Goal: Task Accomplishment & Management: Manage account settings

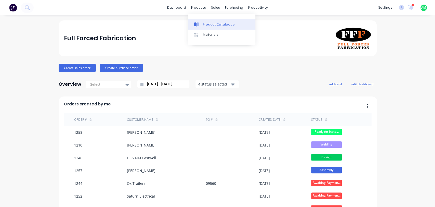
click at [202, 26] on link "Product Catalogue" at bounding box center [222, 24] width 68 height 10
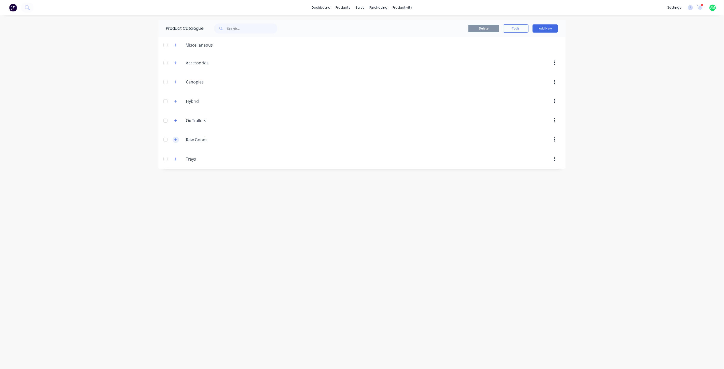
click at [177, 141] on icon "button" at bounding box center [175, 140] width 3 height 4
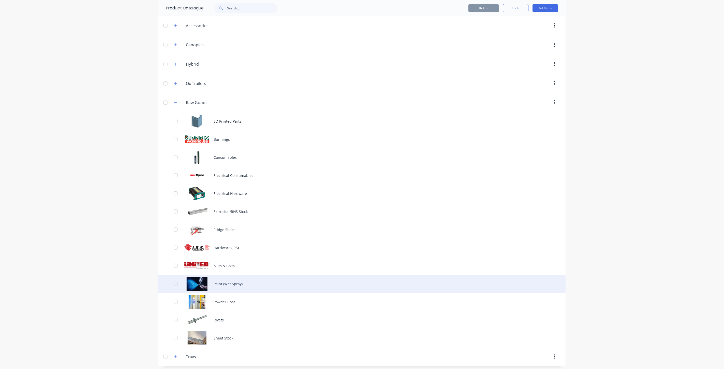
scroll to position [40, 0]
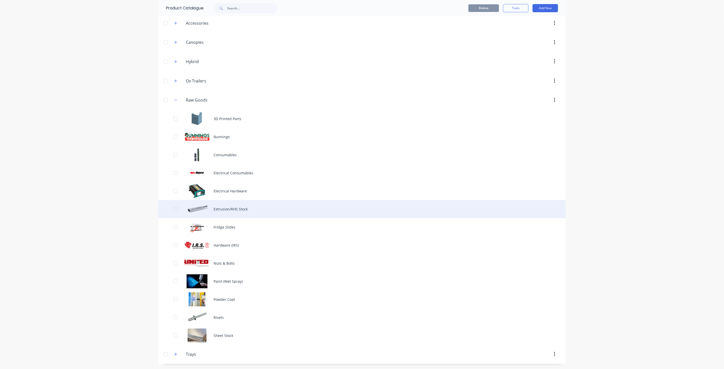
click at [218, 206] on div "Extrusion/RHS Stock" at bounding box center [362, 209] width 408 height 18
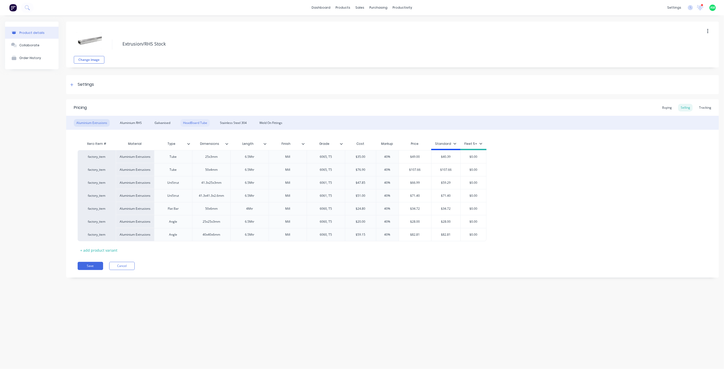
click at [194, 124] on div "HeadBoard Tube" at bounding box center [195, 123] width 29 height 8
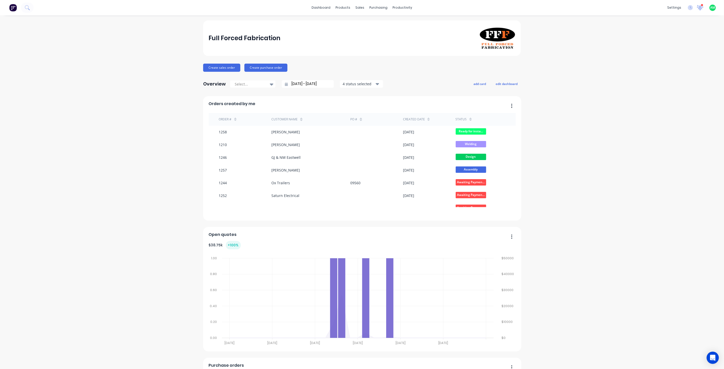
click at [698, 8] on icon at bounding box center [700, 7] width 5 height 5
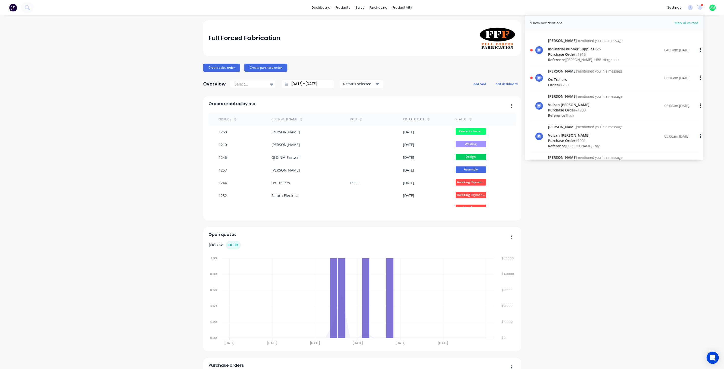
click at [556, 79] on div "Ox Trailers" at bounding box center [585, 79] width 75 height 5
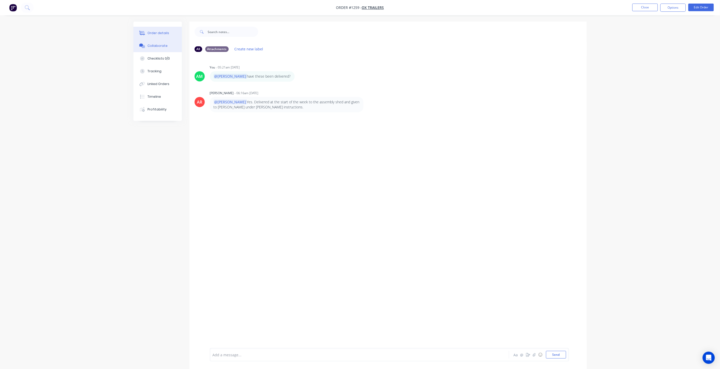
click at [152, 34] on div "Order details" at bounding box center [158, 33] width 22 height 5
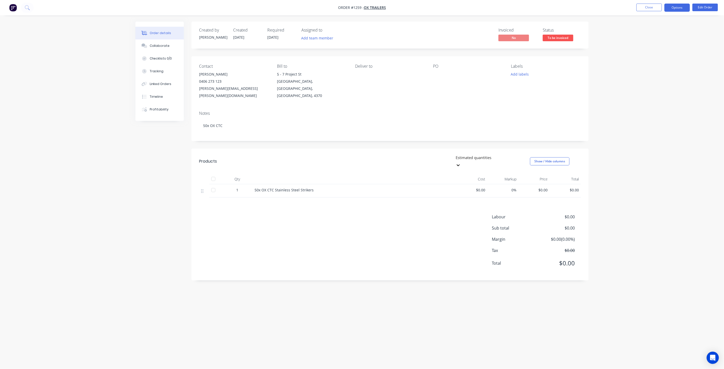
click at [681, 7] on button "Options" at bounding box center [677, 8] width 25 height 8
click at [652, 132] on div "Archive" at bounding box center [662, 135] width 47 height 7
click at [638, 11] on button "Close" at bounding box center [649, 8] width 25 height 8
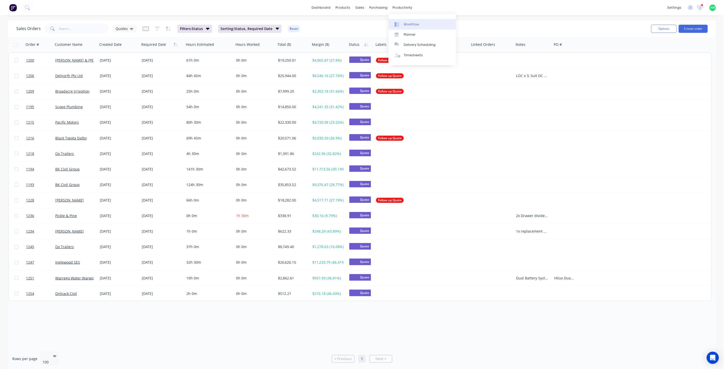
click at [410, 24] on div "Workflow" at bounding box center [411, 24] width 15 height 5
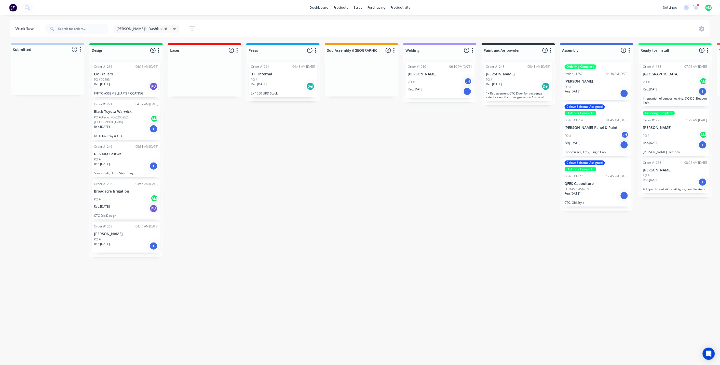
click at [263, 203] on div "Submitted 0 Status colour #B7D3F3 hex #B7D3F3 Save Cancel Summaries Total order…" at bounding box center [494, 202] width 997 height 319
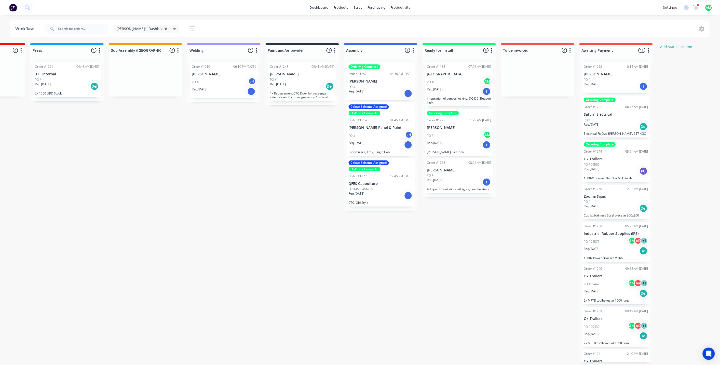
scroll to position [0, 219]
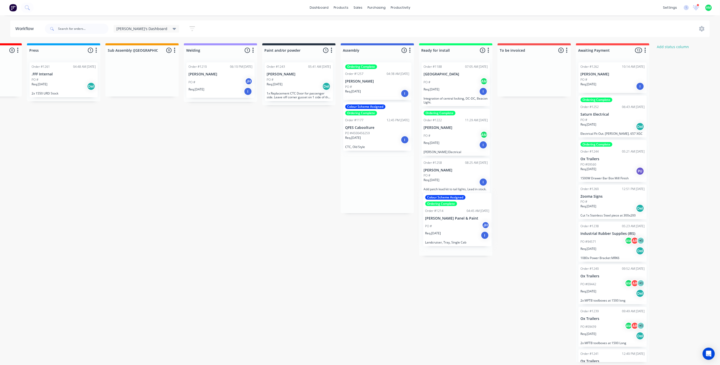
drag, startPoint x: 370, startPoint y: 129, endPoint x: 450, endPoint y: 222, distance: 122.4
click at [450, 222] on div "Submitted 0 Status colour #B7D3F3 hex #B7D3F3 Save Cancel Summaries Total order…" at bounding box center [275, 202] width 997 height 319
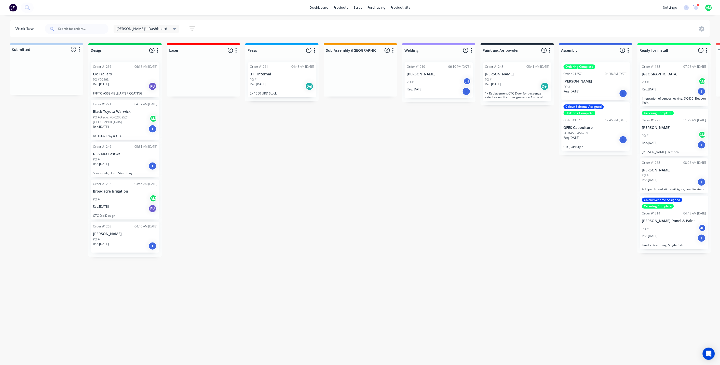
scroll to position [1, 0]
click at [116, 163] on div "Req. 15/10/25 I" at bounding box center [126, 166] width 64 height 9
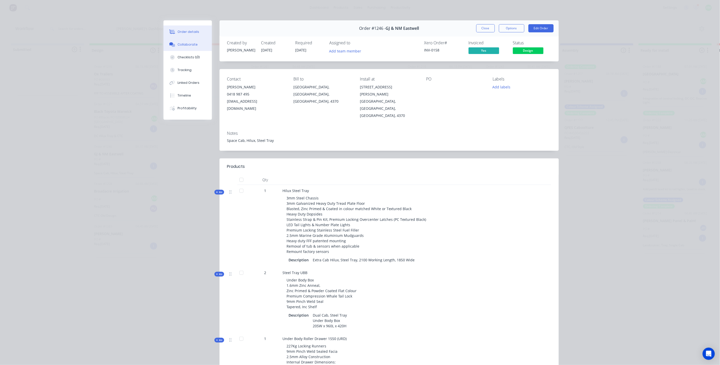
click at [183, 46] on div "Collaborate" at bounding box center [188, 44] width 20 height 5
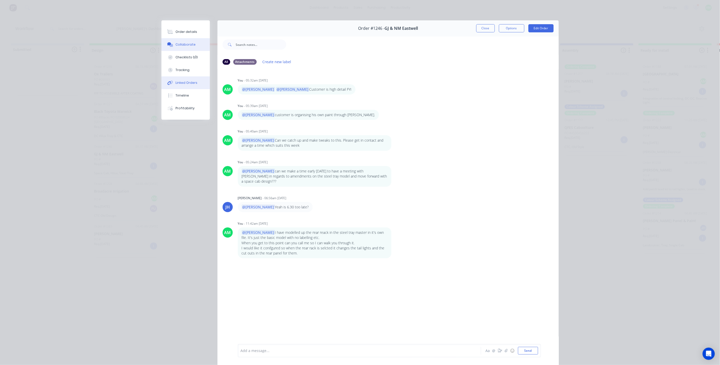
click at [179, 81] on div "Linked Orders" at bounding box center [187, 82] width 22 height 5
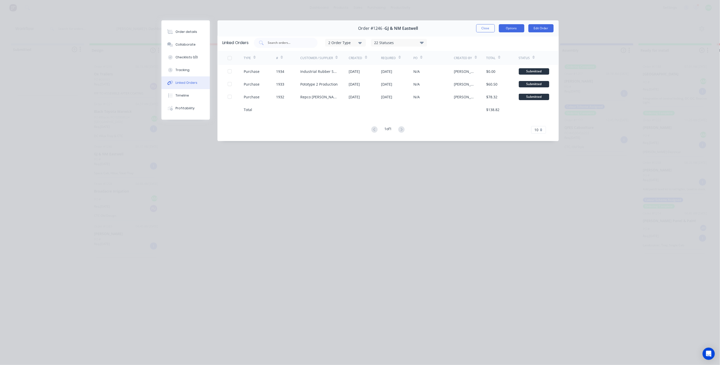
click at [504, 31] on button "Options" at bounding box center [511, 28] width 25 height 8
click at [505, 32] on button "Options" at bounding box center [511, 28] width 25 height 8
click at [488, 31] on button "Close" at bounding box center [485, 28] width 19 height 8
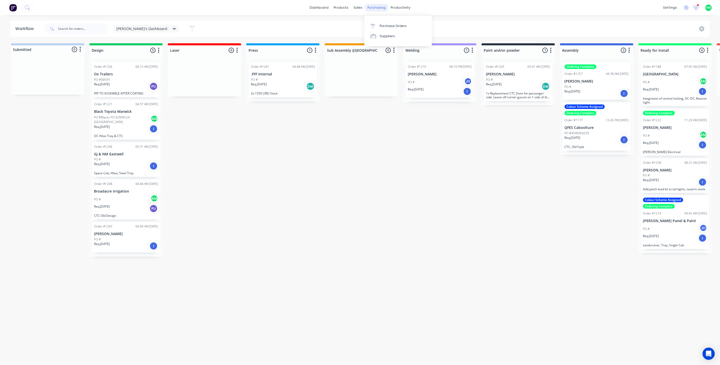
click at [381, 6] on div "purchasing" at bounding box center [376, 8] width 23 height 8
click at [385, 34] on div "Suppliers" at bounding box center [387, 36] width 15 height 5
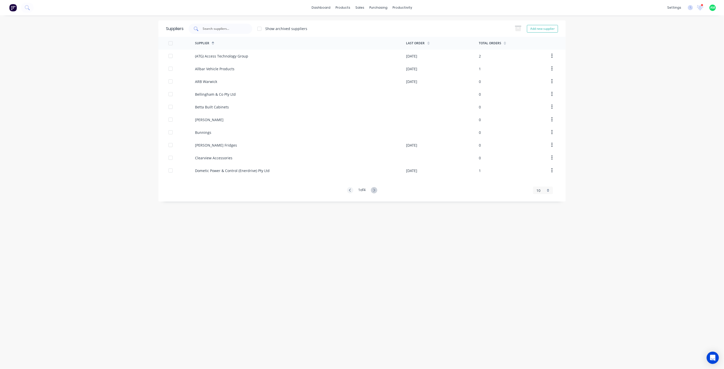
click at [231, 30] on input "text" at bounding box center [223, 28] width 42 height 5
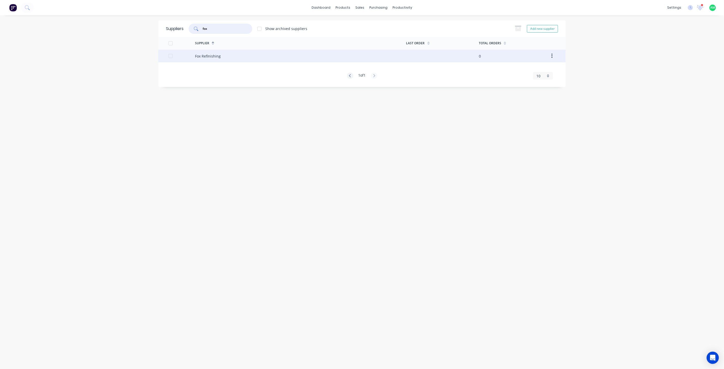
type input "fox"
click at [172, 57] on div at bounding box center [171, 56] width 10 height 10
click at [553, 55] on button "button" at bounding box center [552, 55] width 12 height 9
click at [543, 72] on div "Archive" at bounding box center [534, 69] width 39 height 7
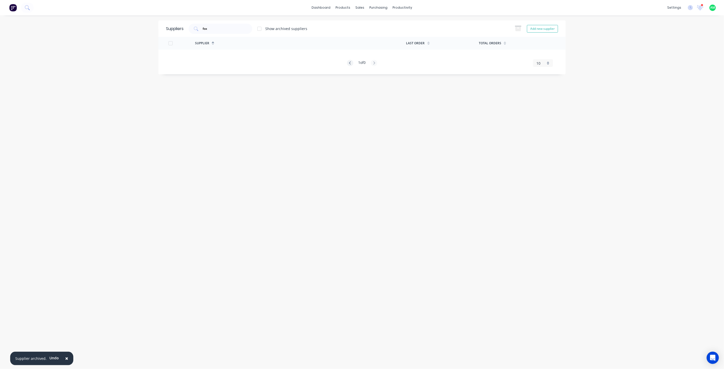
drag, startPoint x: 230, startPoint y: 25, endPoint x: 187, endPoint y: 26, distance: 42.3
click at [187, 26] on div "fox Show archived suppliers" at bounding box center [246, 29] width 124 height 10
click at [210, 29] on input "fox" at bounding box center [223, 28] width 42 height 5
click at [217, 28] on input "fox" at bounding box center [223, 28] width 42 height 5
drag, startPoint x: 220, startPoint y: 29, endPoint x: 208, endPoint y: 30, distance: 12.0
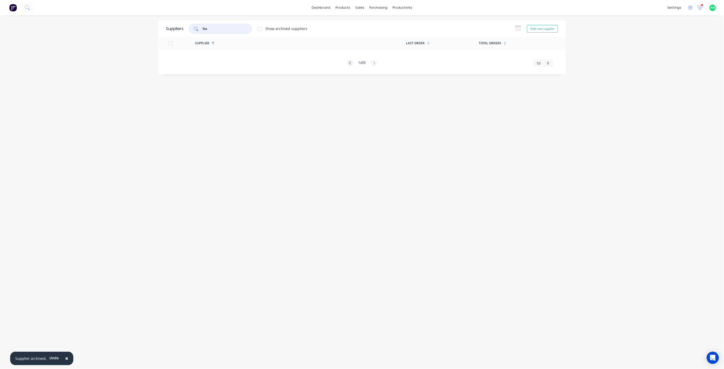
click at [195, 29] on div "fox" at bounding box center [221, 29] width 64 height 10
click at [548, 189] on div "10" at bounding box center [543, 191] width 20 height 8
click at [541, 254] on div "35" at bounding box center [543, 253] width 19 height 9
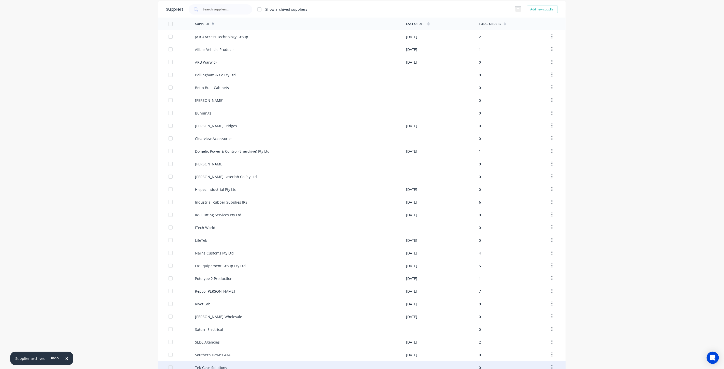
scroll to position [19, 0]
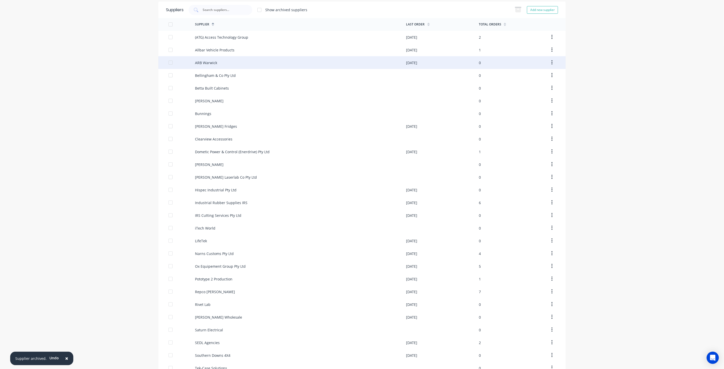
click at [551, 63] on button "button" at bounding box center [552, 62] width 12 height 9
click at [526, 77] on div "Archive" at bounding box center [534, 75] width 39 height 7
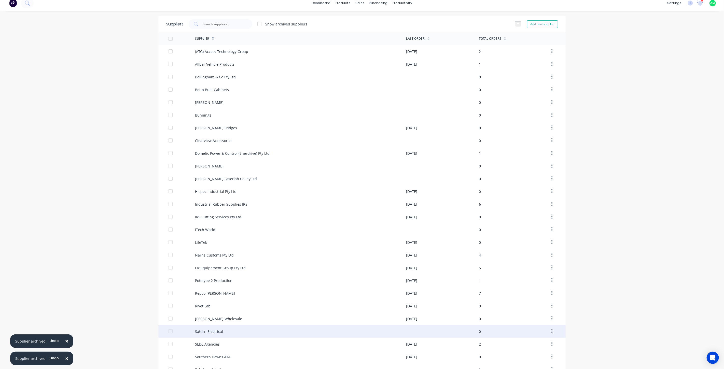
scroll to position [0, 0]
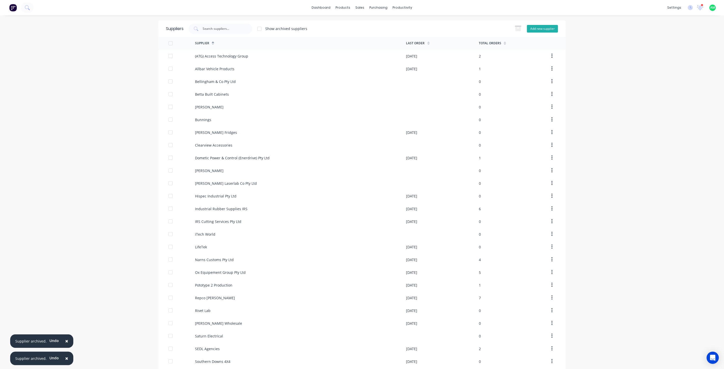
click at [529, 30] on button "Add new supplier" at bounding box center [542, 29] width 31 height 8
select select "AU"
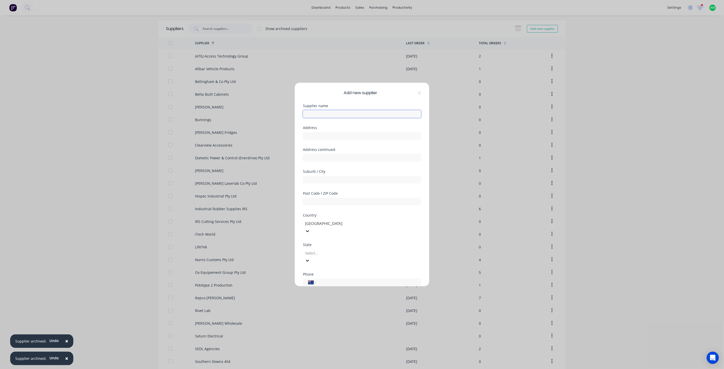
click at [323, 117] on input "text" at bounding box center [362, 114] width 118 height 8
click at [326, 113] on input "text" at bounding box center [362, 114] width 118 height 8
drag, startPoint x: 409, startPoint y: 113, endPoint x: 346, endPoint y: 113, distance: 63.2
click at [346, 113] on input "BEAUDESERT EXHAUST & RADI BEAUDESERT AU Card xx9529" at bounding box center [362, 114] width 118 height 8
click at [310, 140] on input "text" at bounding box center [362, 140] width 118 height 8
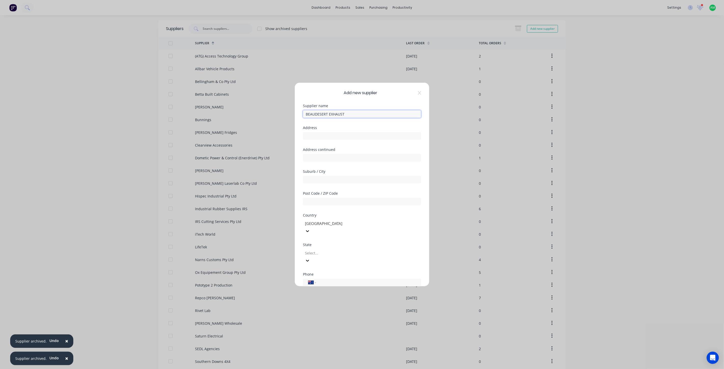
drag, startPoint x: 345, startPoint y: 113, endPoint x: 310, endPoint y: 113, distance: 35.2
click at [309, 115] on input "BEAUDESERT EXHAUST" at bounding box center [362, 114] width 118 height 8
type input "Beaudesert Exhaust"
click at [315, 137] on input "text" at bounding box center [362, 136] width 118 height 8
click at [338, 137] on input "text" at bounding box center [362, 136] width 118 height 8
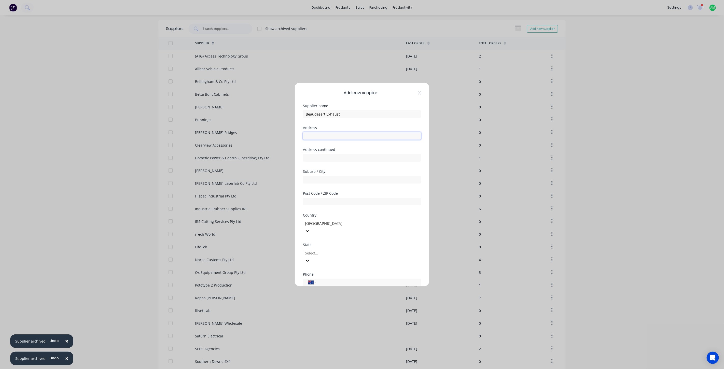
paste input "158 Enterprise Drive"
type input "158 Enterprise Drive"
click at [318, 179] on input "text" at bounding box center [362, 180] width 118 height 8
type input "Beaudesert"
click at [334, 200] on input "text" at bounding box center [362, 202] width 118 height 8
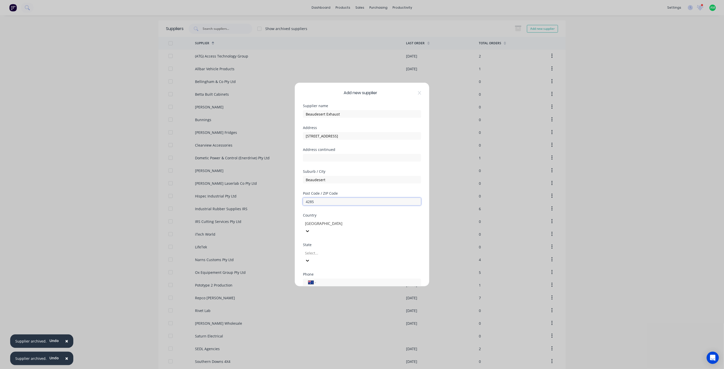
type input "4285"
click at [324, 250] on div at bounding box center [341, 253] width 73 height 6
click at [321, 280] on input "tel" at bounding box center [368, 283] width 96 height 6
click at [329, 280] on input "tel" at bounding box center [368, 283] width 96 height 6
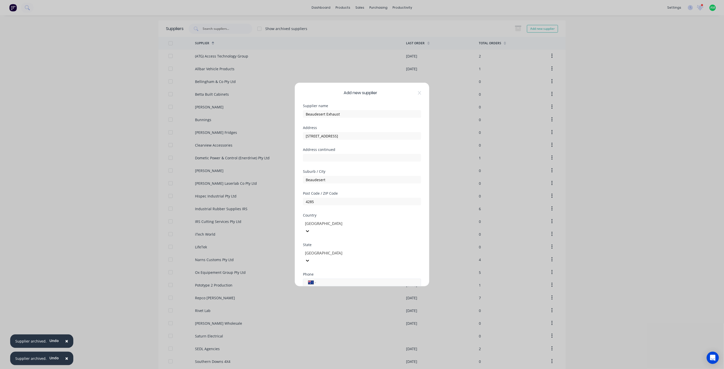
paste input "(07) 5541 2767"
type input "(07) 5541 2767"
click at [339, 282] on input "email" at bounding box center [362, 286] width 118 height 8
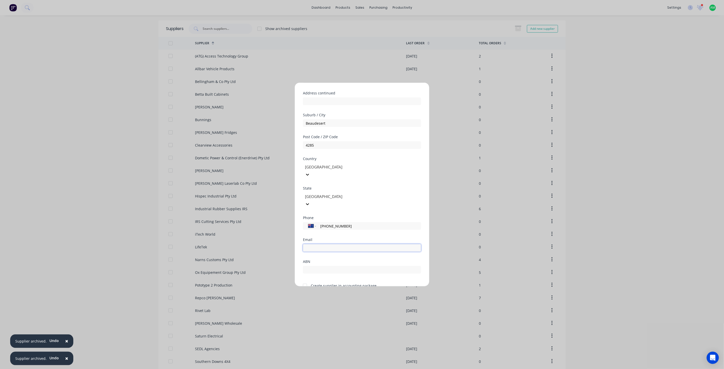
click at [330, 244] on input "email" at bounding box center [362, 248] width 118 height 8
paste input "info@beauexhausts.com.au"
type input "info@beauexhausts.com.au"
click at [323, 266] on input "text" at bounding box center [362, 270] width 118 height 8
click at [321, 265] on div at bounding box center [362, 269] width 118 height 9
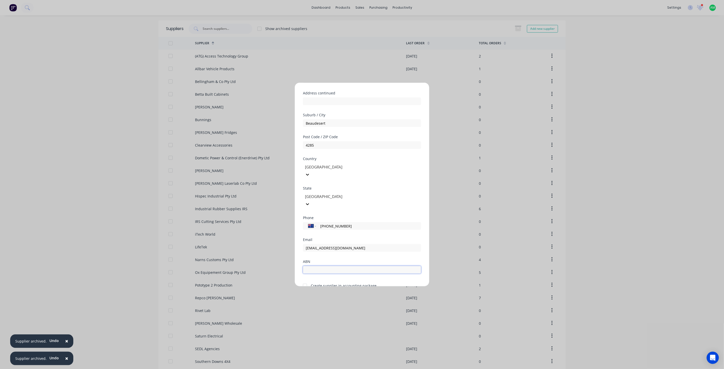
click at [321, 266] on input "text" at bounding box center [362, 270] width 118 height 8
paste input "41 074 201 166"
type input "41 074 201 166"
click at [306, 281] on div at bounding box center [305, 286] width 10 height 10
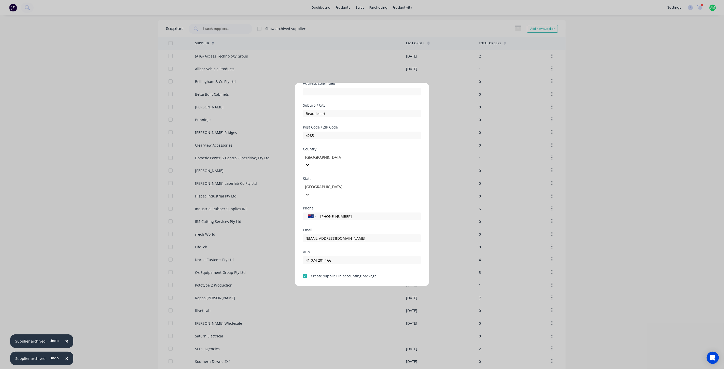
scroll to position [66, 0]
click at [344, 287] on button "Save" at bounding box center [346, 291] width 28 height 8
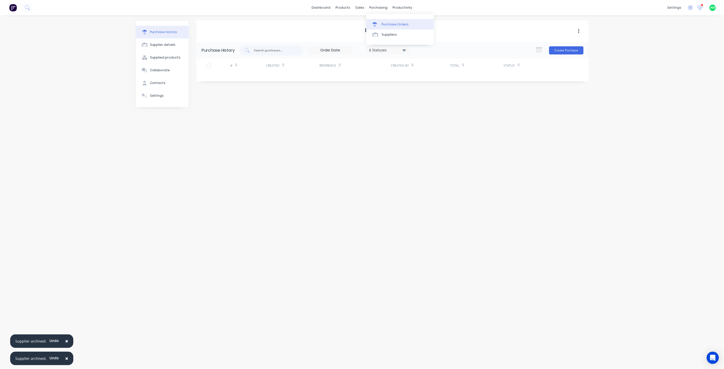
click at [380, 20] on link "Purchase Orders" at bounding box center [401, 24] width 68 height 10
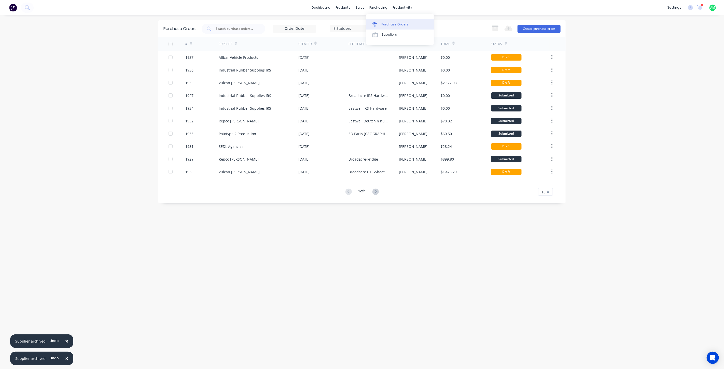
click at [378, 21] on link "Purchase Orders" at bounding box center [401, 24] width 68 height 10
click at [349, 21] on link "Product Catalogue" at bounding box center [369, 24] width 68 height 10
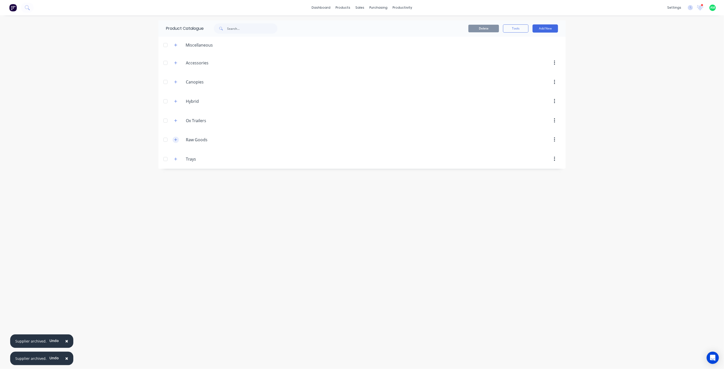
click at [174, 139] on icon "button" at bounding box center [175, 140] width 3 height 4
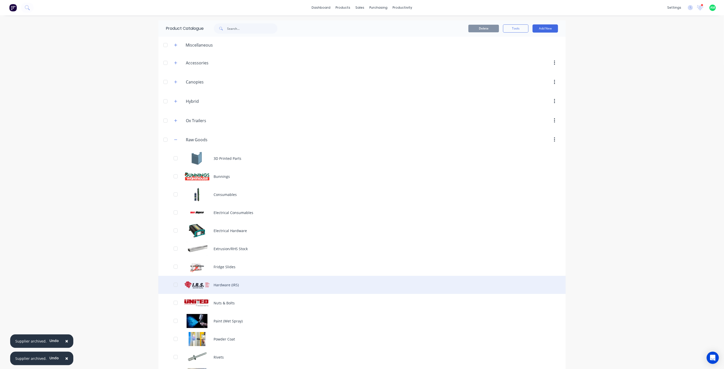
click at [221, 288] on div "Hardware (IRS)" at bounding box center [362, 285] width 408 height 18
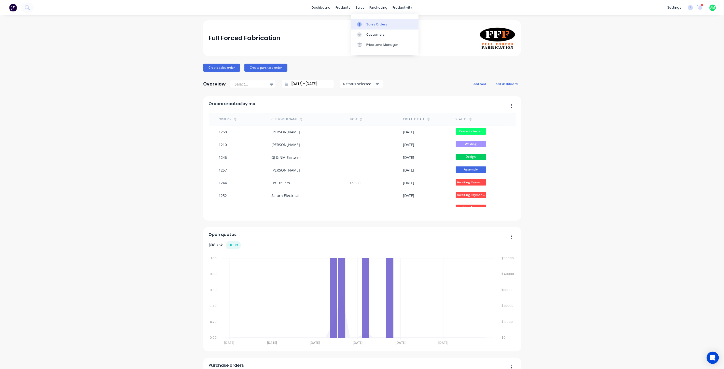
click at [367, 25] on div "Sales Orders" at bounding box center [377, 24] width 21 height 5
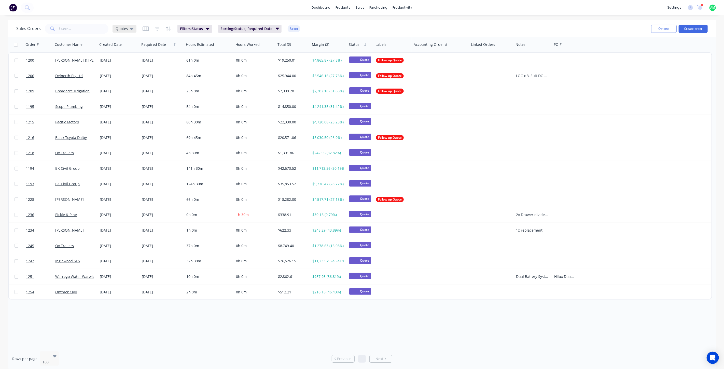
click at [133, 29] on div "Quotes" at bounding box center [125, 29] width 24 height 8
click at [124, 102] on button "All Status" at bounding box center [143, 103] width 58 height 6
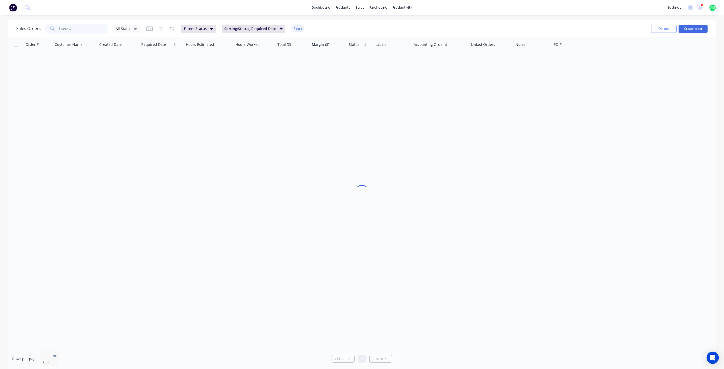
click at [79, 30] on input "text" at bounding box center [84, 29] width 50 height 10
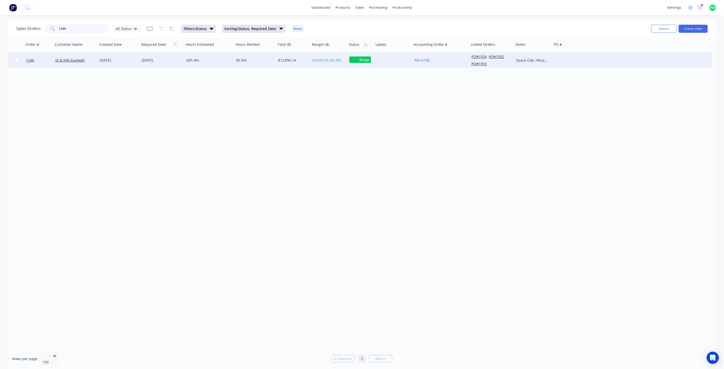
type input "1246"
click at [205, 62] on div "42h 0m" at bounding box center [207, 60] width 43 height 5
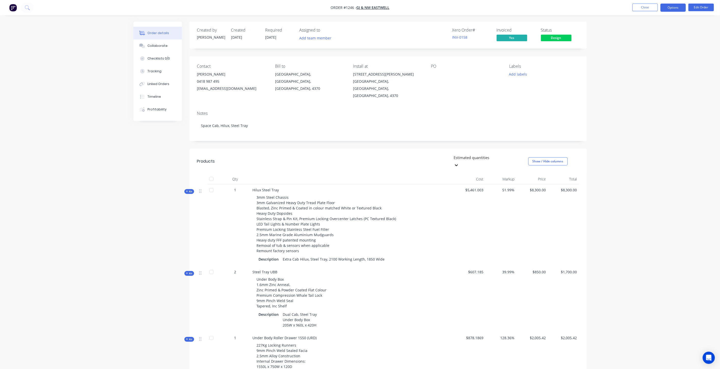
click at [669, 11] on button "Options" at bounding box center [673, 8] width 25 height 8
click at [647, 91] on div "Purchase Products" at bounding box center [658, 91] width 47 height 7
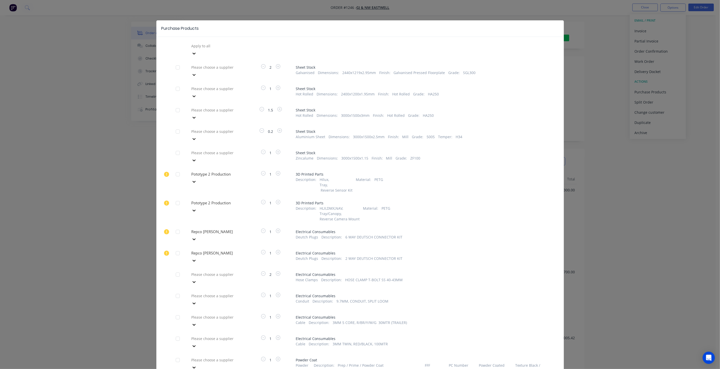
click at [205, 64] on div at bounding box center [227, 67] width 73 height 6
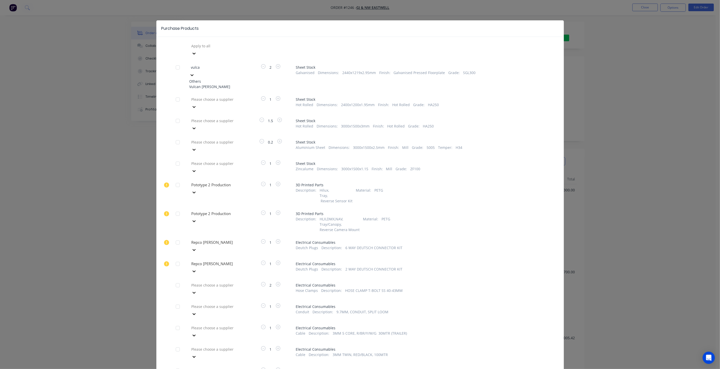
type input "vulcan"
click at [209, 84] on div "Vulcan [PERSON_NAME]" at bounding box center [218, 86] width 56 height 5
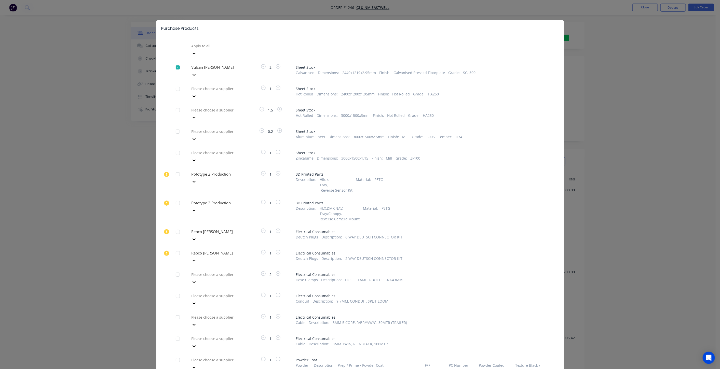
click at [204, 86] on div at bounding box center [227, 89] width 73 height 6
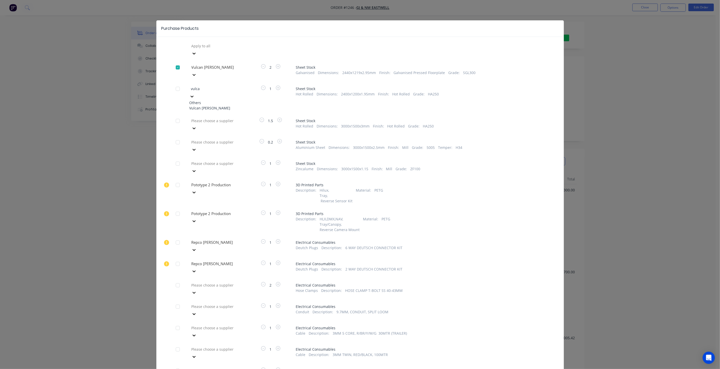
type input "vulcan"
click at [213, 105] on div "Vulcan [PERSON_NAME]" at bounding box center [218, 107] width 56 height 5
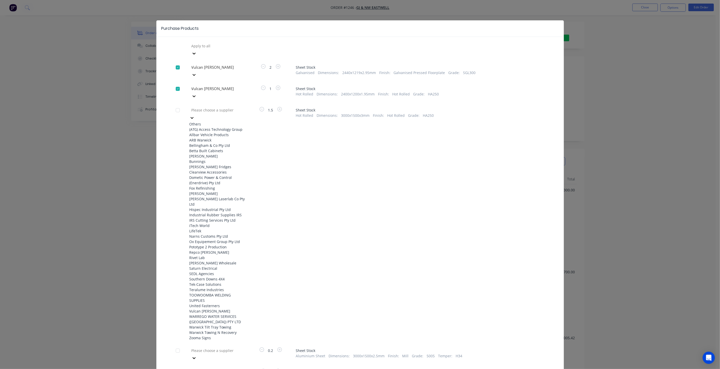
click at [212, 107] on div at bounding box center [227, 110] width 73 height 6
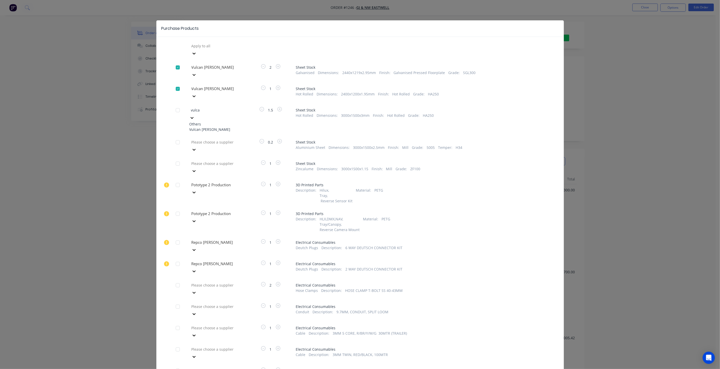
type input "vulcan"
click at [211, 127] on div "Vulcan [PERSON_NAME]" at bounding box center [218, 129] width 56 height 5
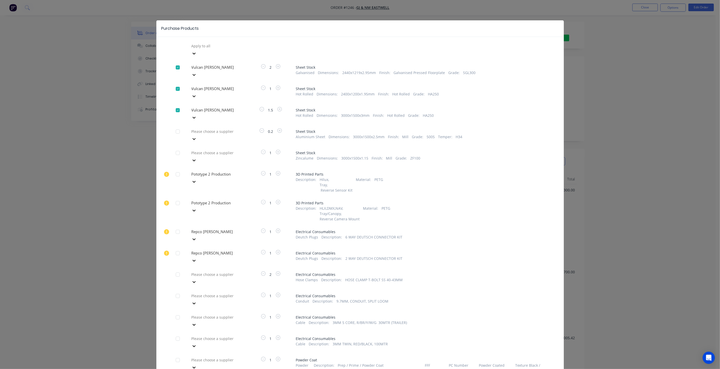
click at [210, 128] on div at bounding box center [227, 131] width 73 height 6
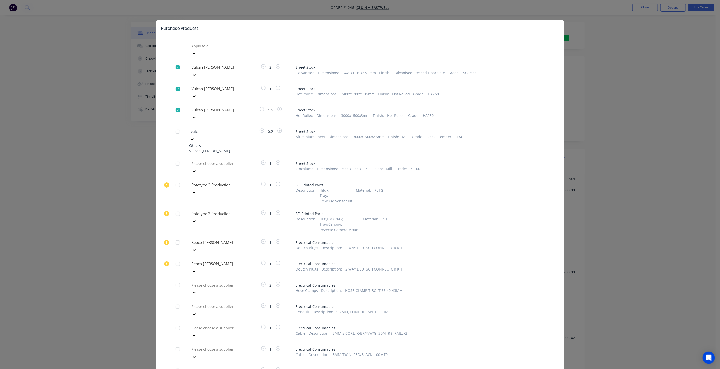
type input "vulcan"
click at [211, 148] on div "Vulcan [PERSON_NAME]" at bounding box center [218, 150] width 56 height 5
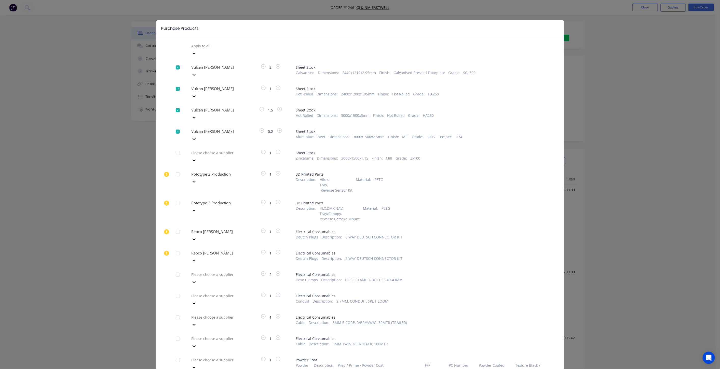
click at [216, 150] on div at bounding box center [227, 153] width 73 height 6
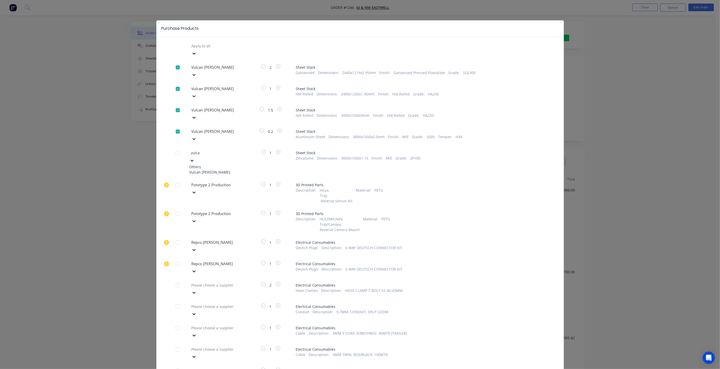
type input "vulcan"
click at [218, 170] on div "Vulcan [PERSON_NAME]" at bounding box center [218, 172] width 56 height 5
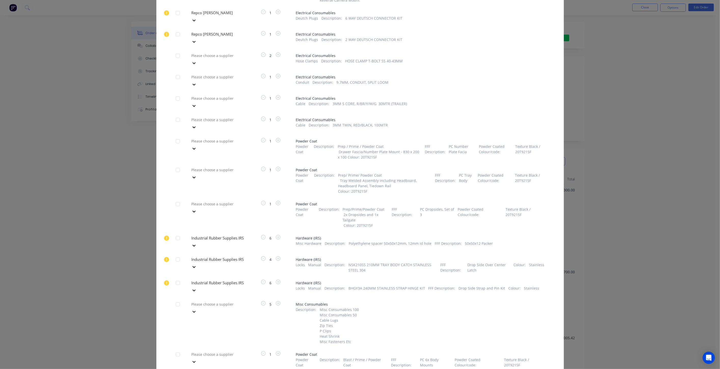
scroll to position [226, 0]
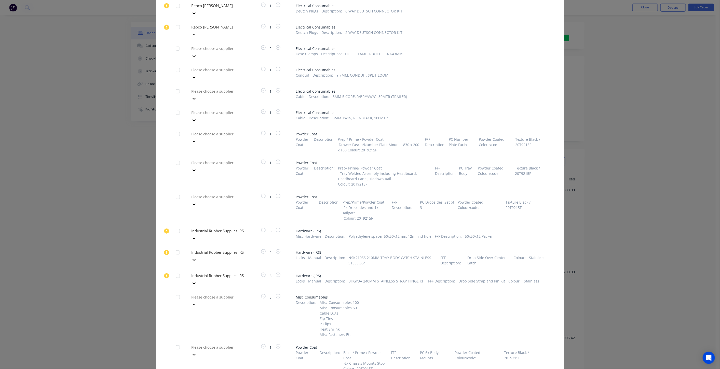
click at [269, 228] on span "6" at bounding box center [271, 230] width 8 height 5
drag, startPoint x: 268, startPoint y: 187, endPoint x: 262, endPoint y: 188, distance: 6.2
click at [262, 228] on div "6" at bounding box center [271, 235] width 38 height 15
click at [261, 228] on icon "button" at bounding box center [263, 230] width 5 height 5
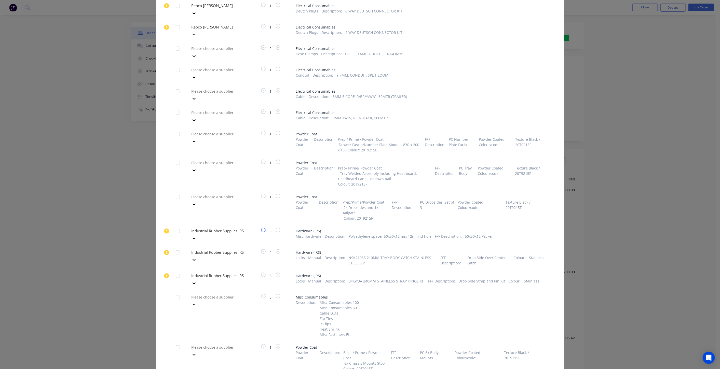
click at [261, 228] on icon "button" at bounding box center [263, 230] width 5 height 5
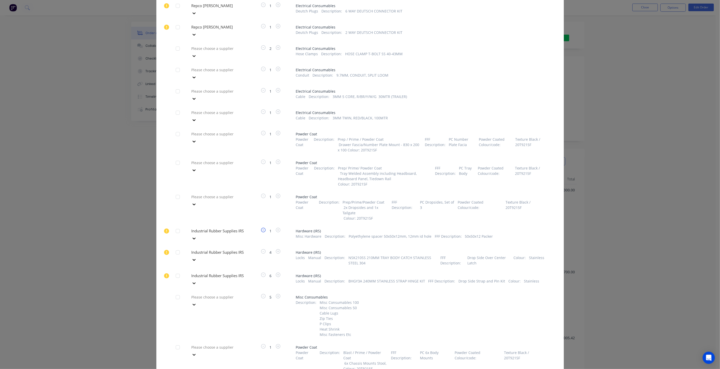
click at [261, 228] on icon "button" at bounding box center [263, 230] width 5 height 5
click at [287, 228] on div "1" at bounding box center [271, 235] width 38 height 15
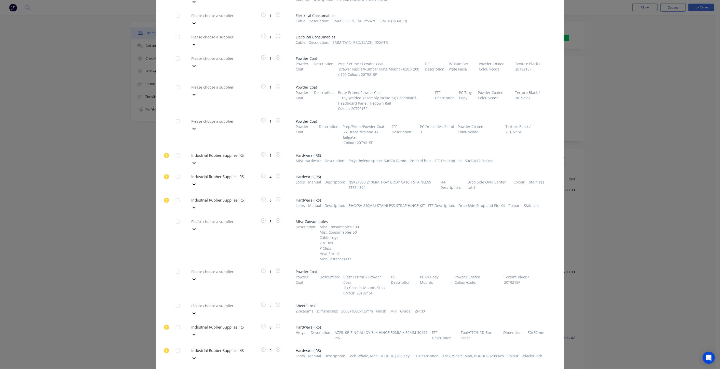
scroll to position [321, 0]
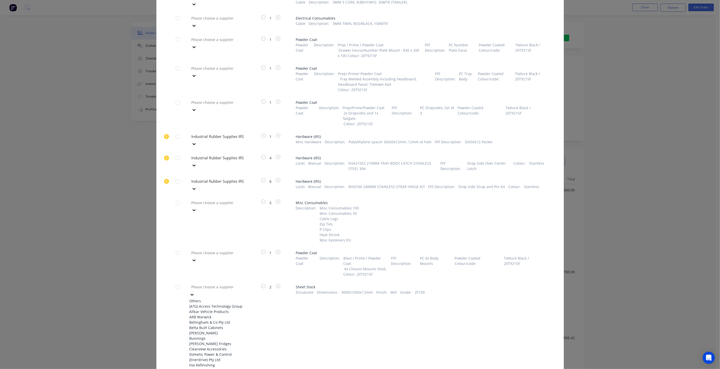
click at [225, 284] on div at bounding box center [227, 287] width 73 height 6
type input "vulcan"
click at [225, 304] on div "Vulcan [PERSON_NAME]" at bounding box center [218, 306] width 56 height 5
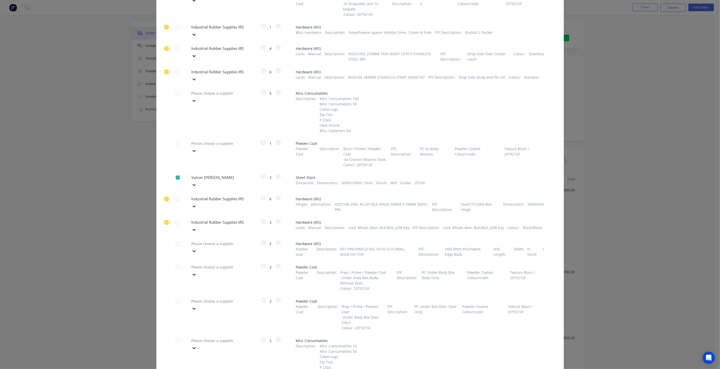
scroll to position [453, 0]
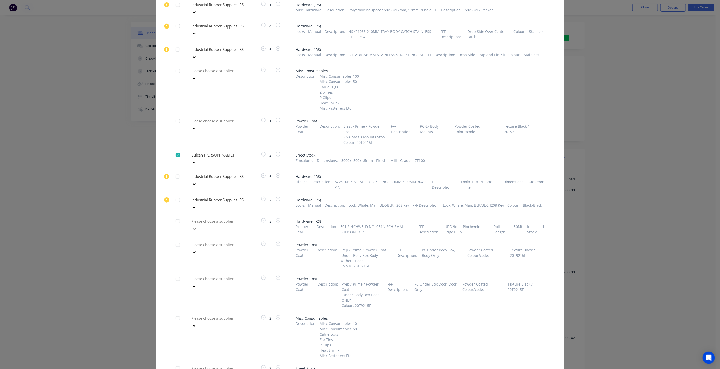
click at [228, 365] on div "Please choose a supplier" at bounding box center [218, 372] width 56 height 15
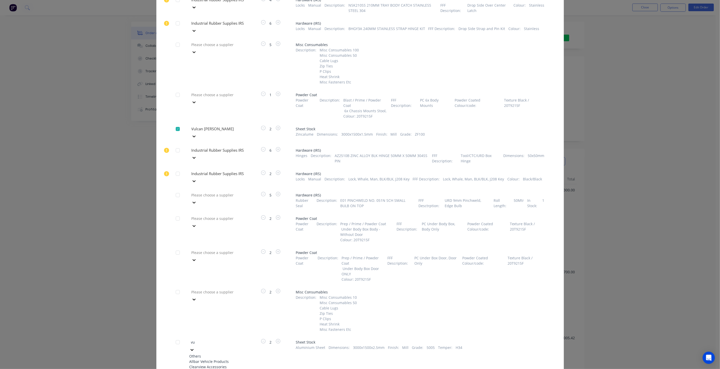
type input "vul"
click at [224, 359] on div "Vulcan [PERSON_NAME]" at bounding box center [218, 361] width 56 height 5
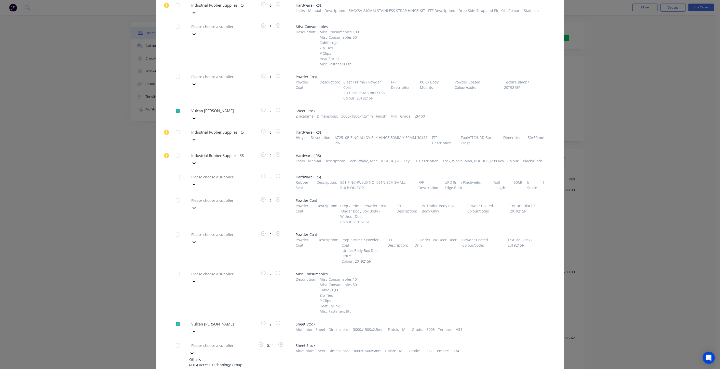
type input "vulcan"
click at [210, 362] on div "Vulcan [PERSON_NAME]" at bounding box center [218, 364] width 56 height 5
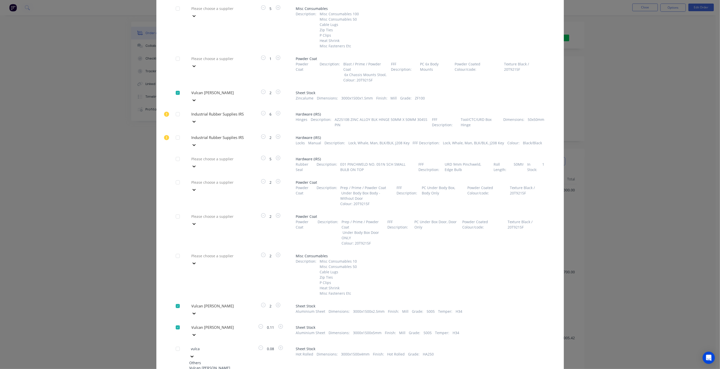
type input "vulcan"
click at [210, 366] on div "Vulcan [PERSON_NAME]" at bounding box center [218, 368] width 56 height 5
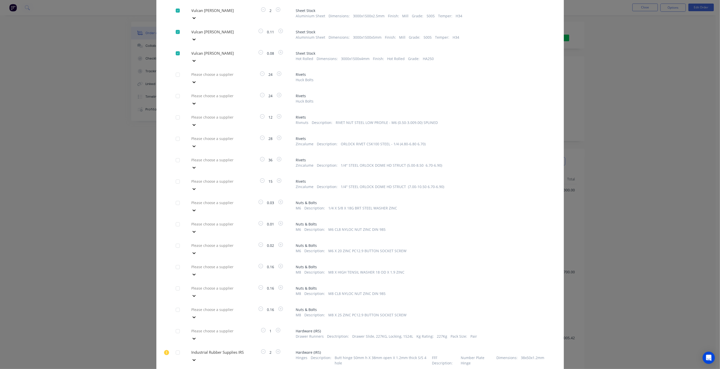
scroll to position [817, 0]
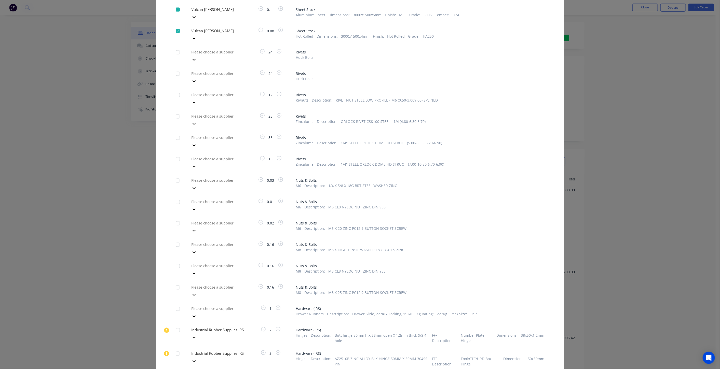
type input "irs"
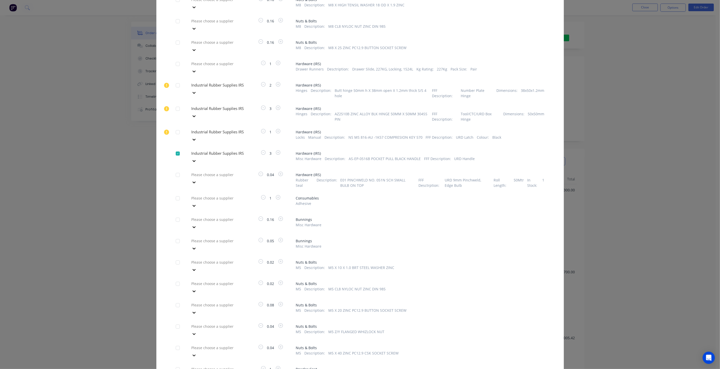
scroll to position [1082, 0]
type input "vulcan"
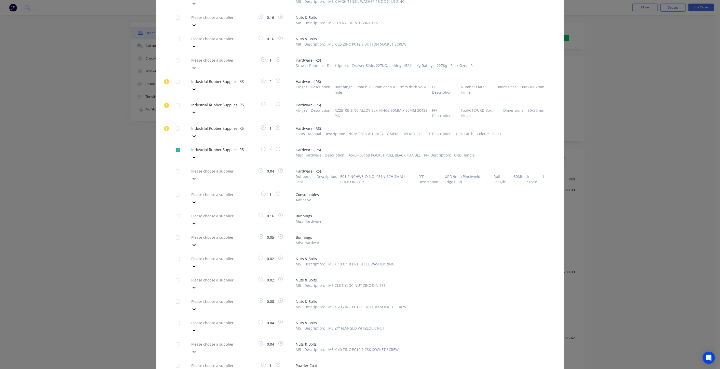
scroll to position [1100, 0]
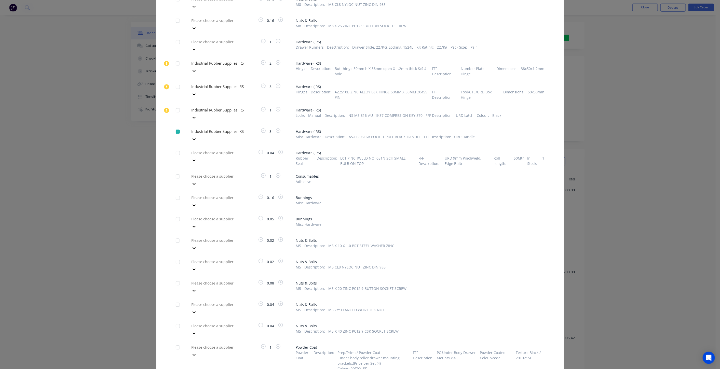
type input "vulcan"
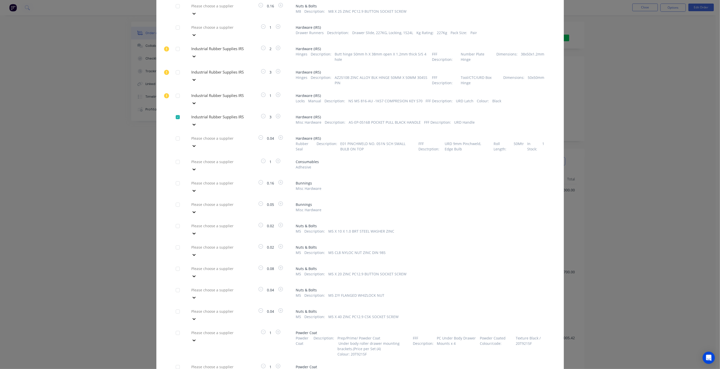
scroll to position [1157, 0]
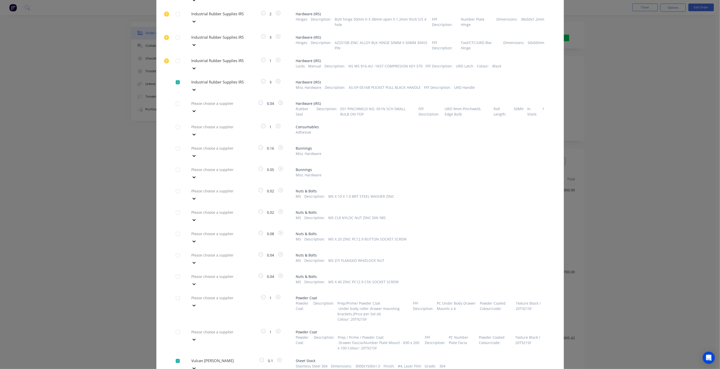
type input "b"
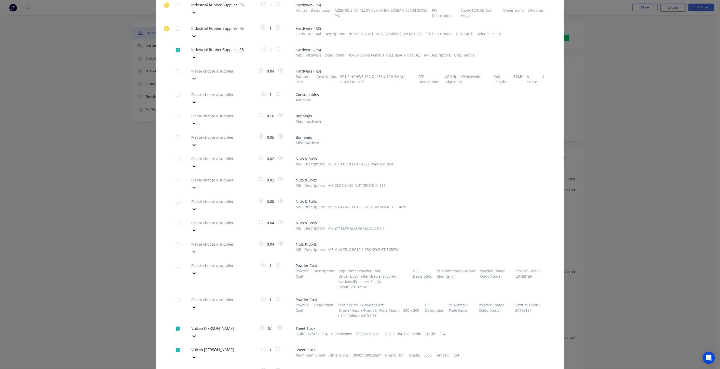
scroll to position [1184, 0]
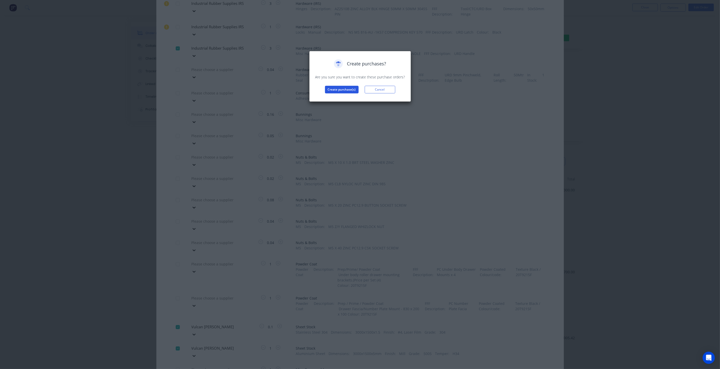
click at [346, 92] on button "Create purchase(s)" at bounding box center [342, 90] width 34 height 8
click at [336, 101] on button "View purchase(s)" at bounding box center [342, 98] width 31 height 8
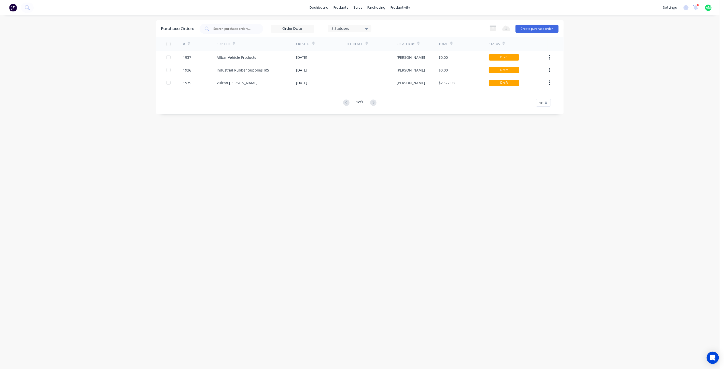
click at [471, 183] on div "Purchase Orders 5 Statuses 5 Statuses Export to Excel (XLSX) Create purchase or…" at bounding box center [360, 192] width 408 height 344
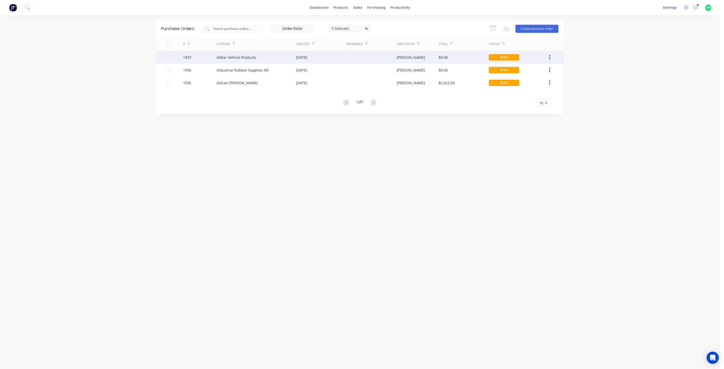
click at [248, 59] on div "Allbar Vehicle Products" at bounding box center [236, 57] width 39 height 5
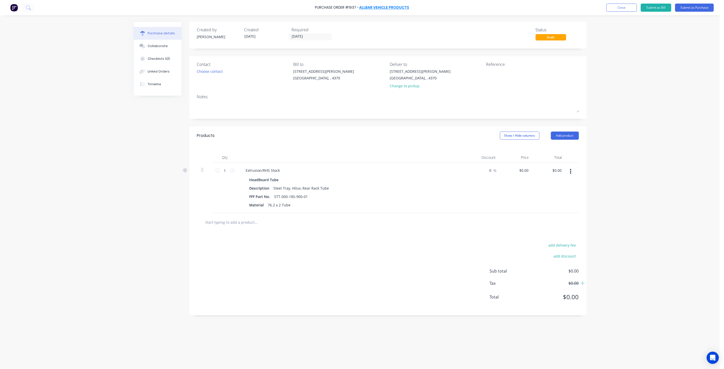
click at [371, 7] on link "Allbar Vehicle Products" at bounding box center [384, 7] width 50 height 5
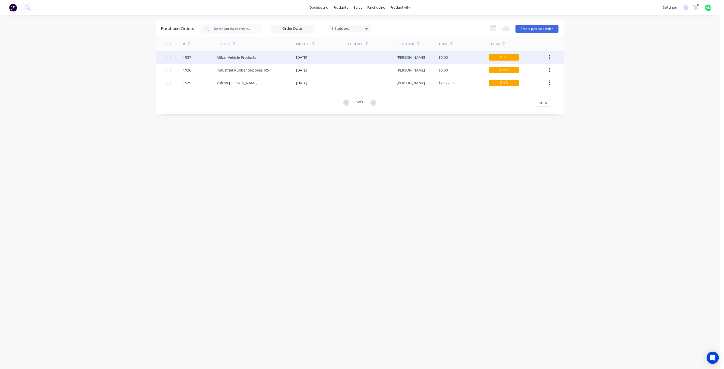
click at [547, 56] on button "button" at bounding box center [550, 57] width 12 height 9
click at [523, 72] on div "Archive" at bounding box center [532, 70] width 39 height 7
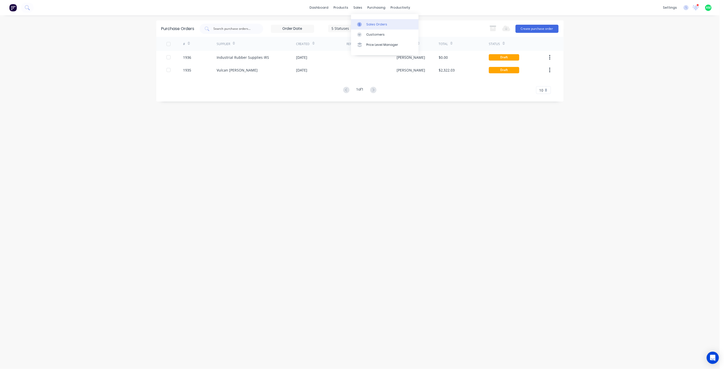
click at [361, 26] on icon at bounding box center [359, 24] width 5 height 5
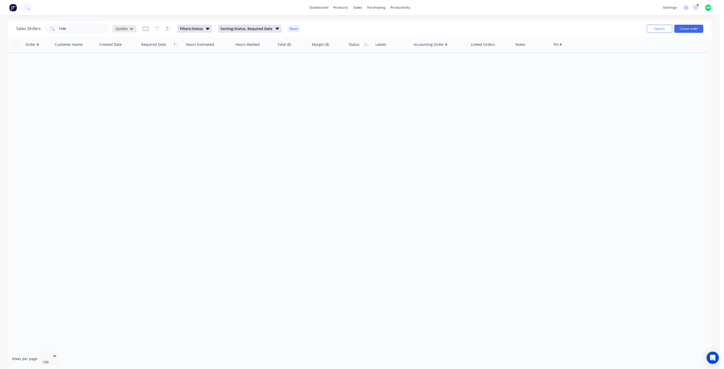
click at [130, 29] on icon at bounding box center [132, 29] width 4 height 2
click at [130, 102] on button "All Status" at bounding box center [143, 103] width 58 height 6
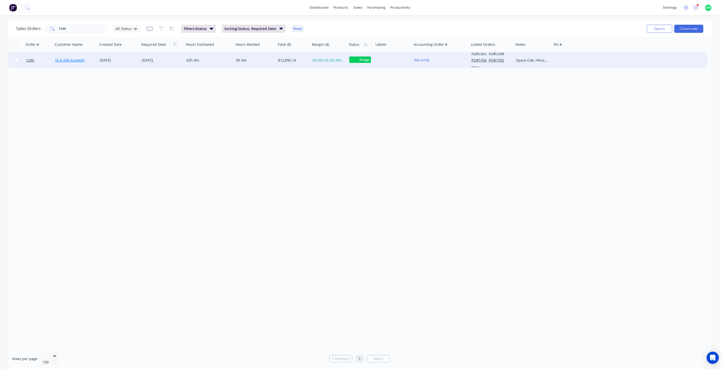
click at [70, 60] on link "GJ & NM Eastwell" at bounding box center [69, 60] width 29 height 5
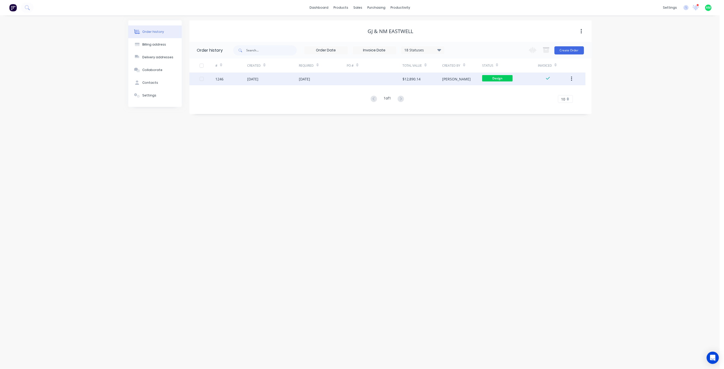
click at [289, 80] on div "17 Sep 2025" at bounding box center [273, 79] width 52 height 13
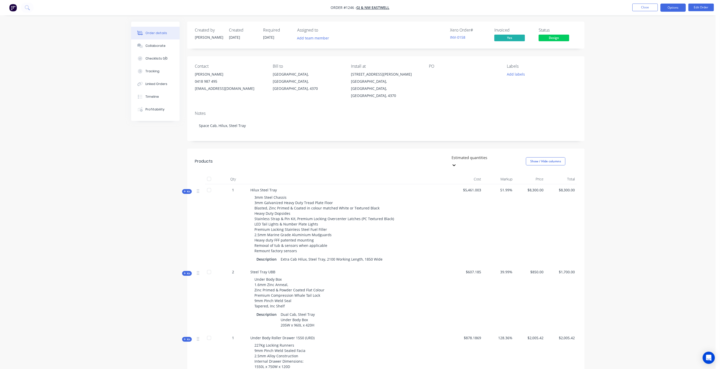
click at [669, 9] on button "Options" at bounding box center [673, 8] width 25 height 8
click at [654, 90] on div "Purchase Products" at bounding box center [658, 91] width 47 height 7
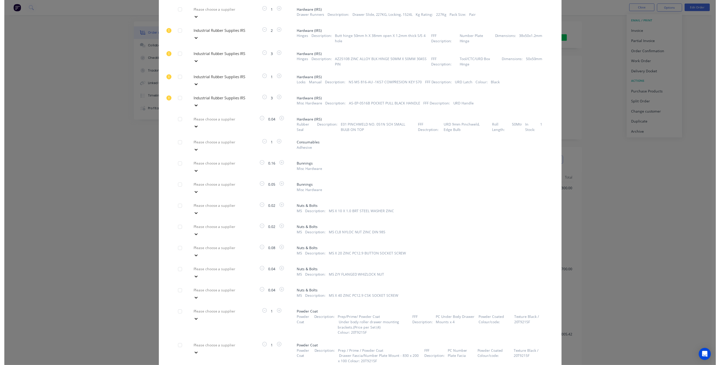
scroll to position [1184, 0]
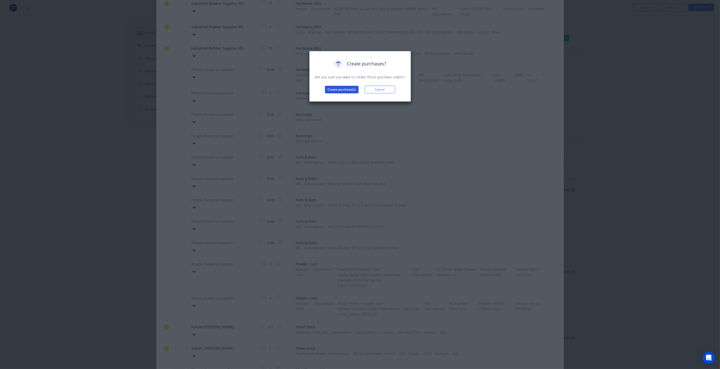
click at [347, 88] on button "Create purchase(s)" at bounding box center [342, 90] width 34 height 8
click at [341, 99] on button "View purchase(s)" at bounding box center [342, 98] width 31 height 8
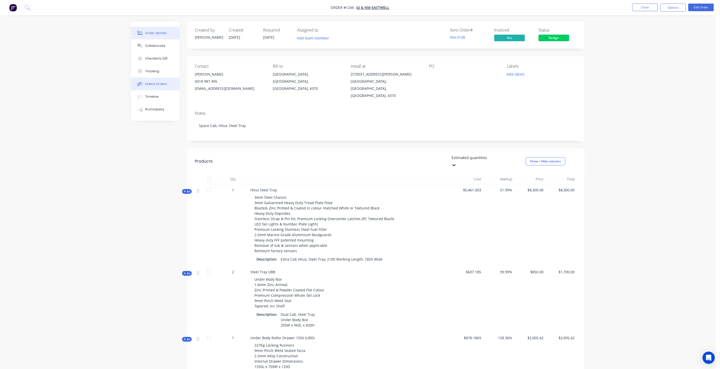
click at [159, 84] on div "Linked Orders" at bounding box center [156, 84] width 22 height 5
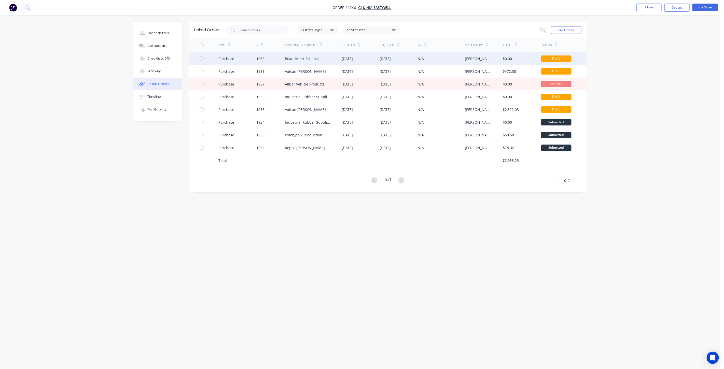
click at [298, 60] on div "Beaudesert Exhaust" at bounding box center [302, 58] width 34 height 5
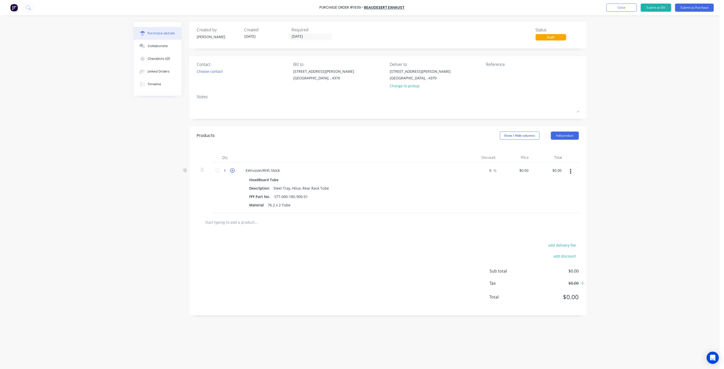
click at [231, 170] on icon at bounding box center [232, 170] width 5 height 5
type input "2"
click at [216, 70] on div "Choose contact" at bounding box center [210, 71] width 26 height 5
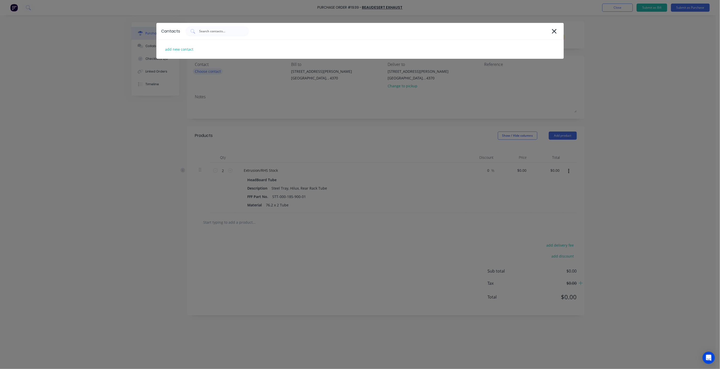
click at [216, 70] on div "Contacts add new contact" at bounding box center [360, 184] width 720 height 369
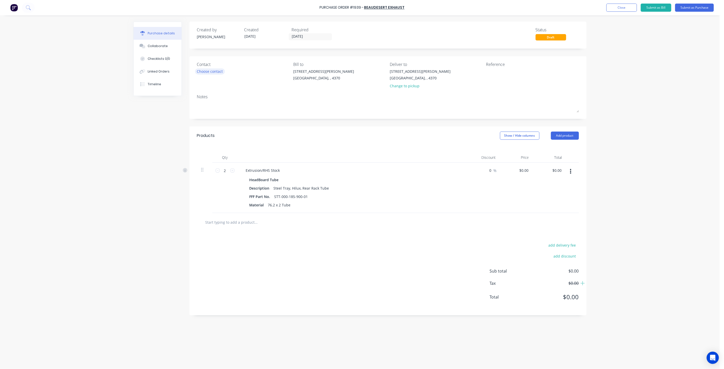
click at [208, 70] on div "Choose contact" at bounding box center [210, 71] width 26 height 5
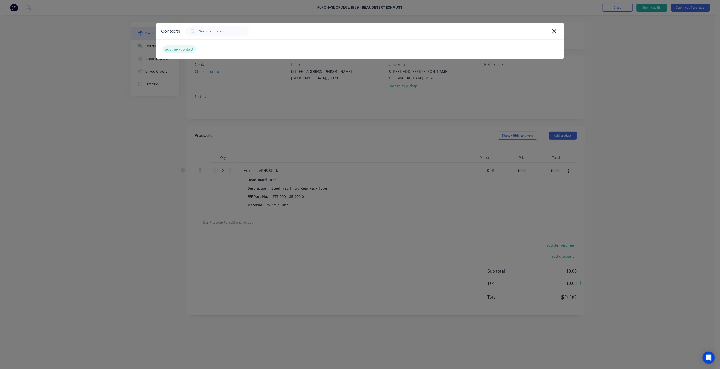
click at [178, 51] on div "add new contact" at bounding box center [179, 49] width 33 height 8
select select "AU"
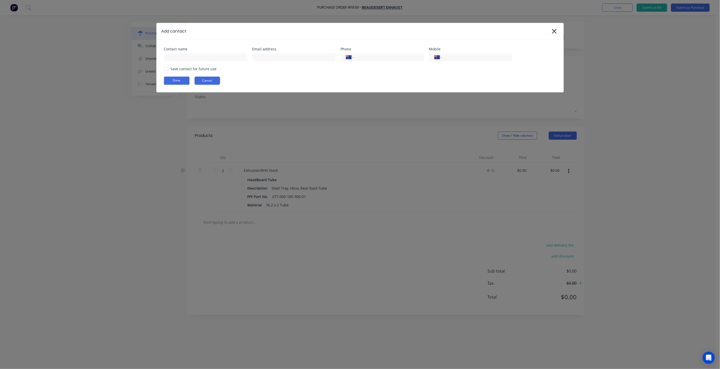
click at [201, 79] on button "Cancel" at bounding box center [207, 81] width 25 height 8
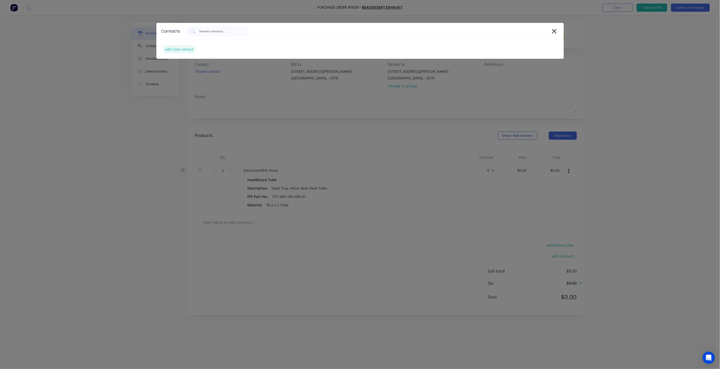
click at [179, 49] on div "add new contact" at bounding box center [179, 49] width 33 height 8
select select "AU"
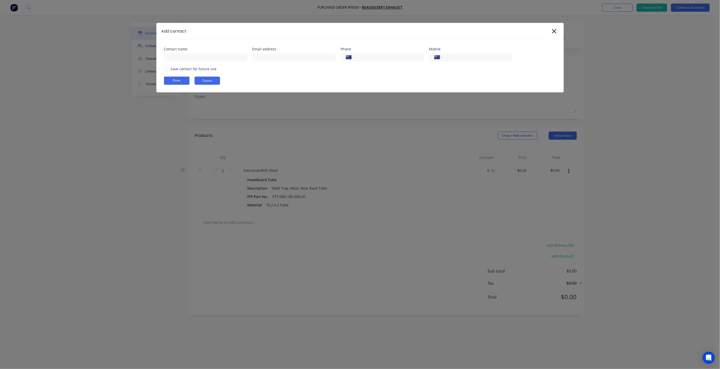
click at [208, 79] on button "Cancel" at bounding box center [207, 81] width 25 height 8
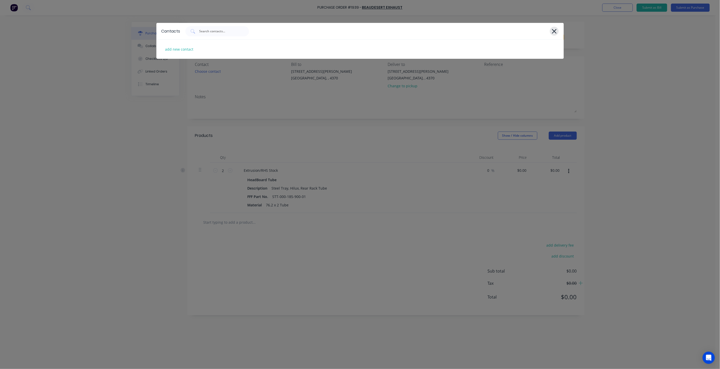
click at [556, 32] on icon at bounding box center [554, 31] width 5 height 5
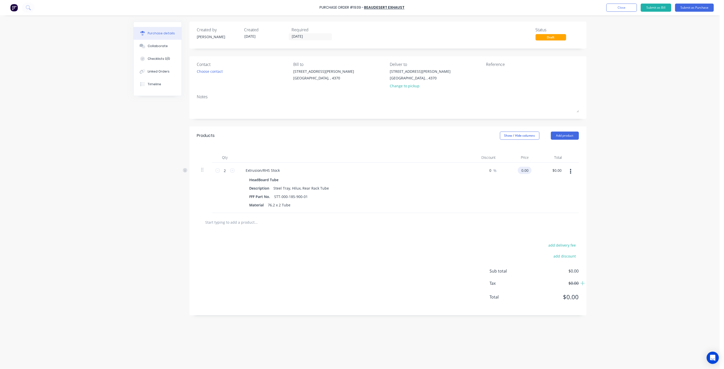
click at [524, 174] on input "0.00" at bounding box center [524, 170] width 12 height 7
drag, startPoint x: 529, startPoint y: 171, endPoint x: 516, endPoint y: 169, distance: 13.6
click at [516, 169] on div "0.00 0.00" at bounding box center [516, 188] width 33 height 50
type input "$315.00"
type input "$630.00"
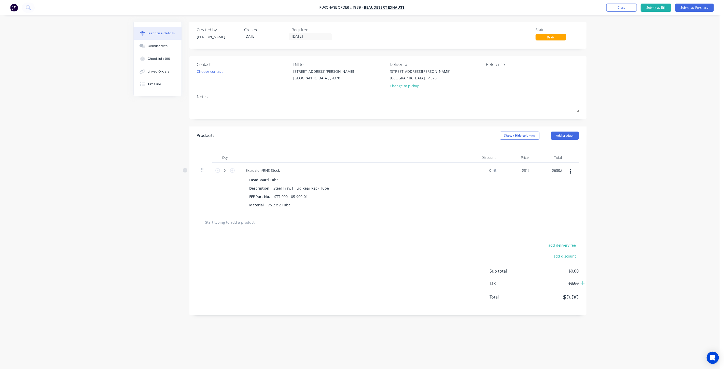
click at [517, 197] on div "$315.00 315" at bounding box center [516, 188] width 33 height 50
click at [690, 8] on button "Submit as Purchase" at bounding box center [695, 8] width 39 height 8
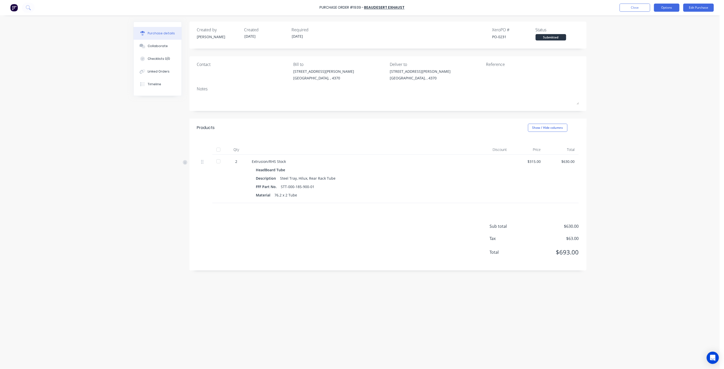
click at [658, 9] on button "Options" at bounding box center [666, 8] width 25 height 8
click at [653, 23] on div "Print / Email" at bounding box center [655, 20] width 39 height 7
click at [641, 28] on div "With pricing" at bounding box center [655, 30] width 39 height 7
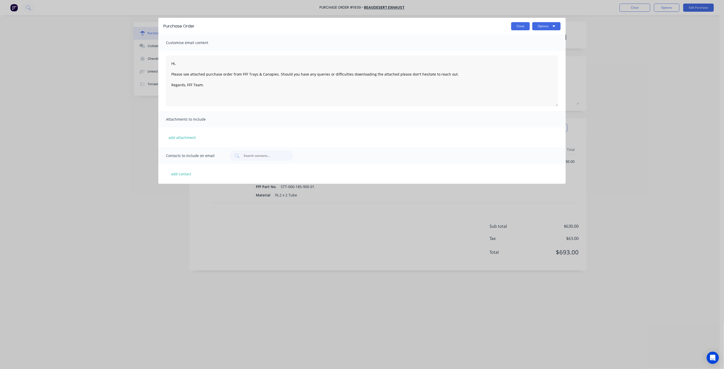
click at [521, 25] on button "Close" at bounding box center [520, 26] width 19 height 8
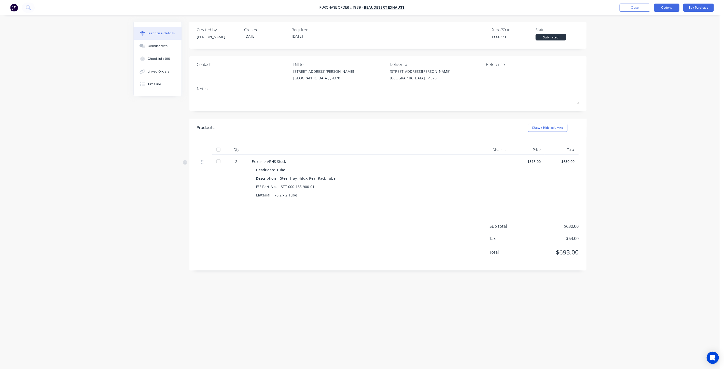
click at [678, 9] on button "Options" at bounding box center [666, 8] width 25 height 8
click at [656, 21] on div "Print / Email" at bounding box center [655, 20] width 39 height 7
click at [644, 29] on div "With pricing" at bounding box center [655, 30] width 39 height 7
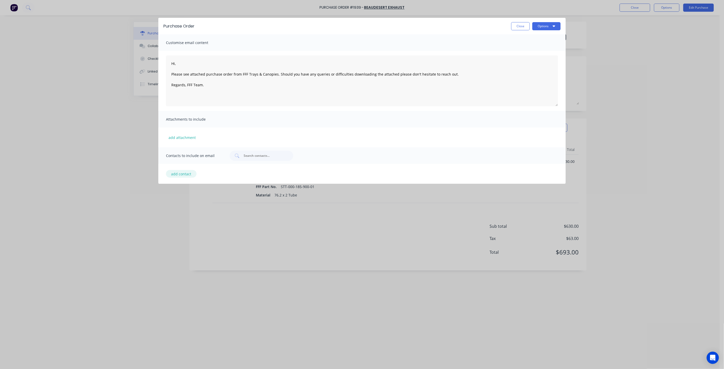
click at [182, 174] on button "add contact" at bounding box center [181, 174] width 31 height 8
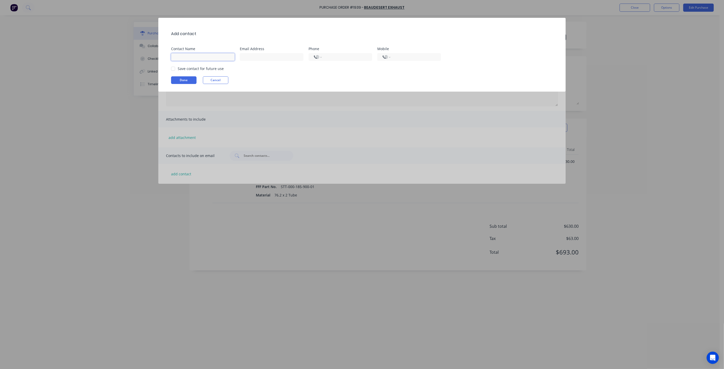
click at [200, 58] on input at bounding box center [203, 57] width 64 height 8
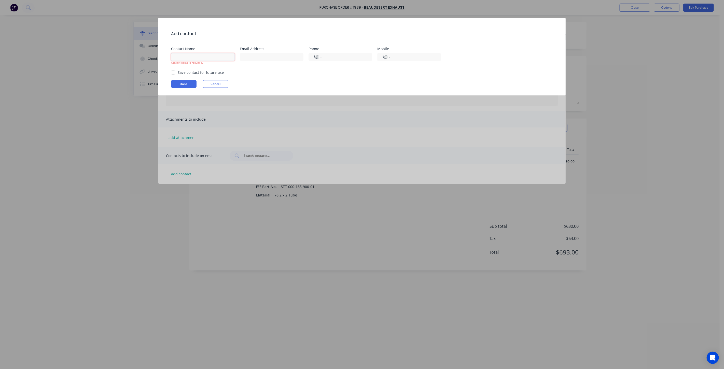
click at [215, 55] on input at bounding box center [203, 57] width 64 height 8
paste input "Kate Malanaphy"
type input "Kate Malanaphy"
click at [274, 57] on input at bounding box center [272, 57] width 64 height 8
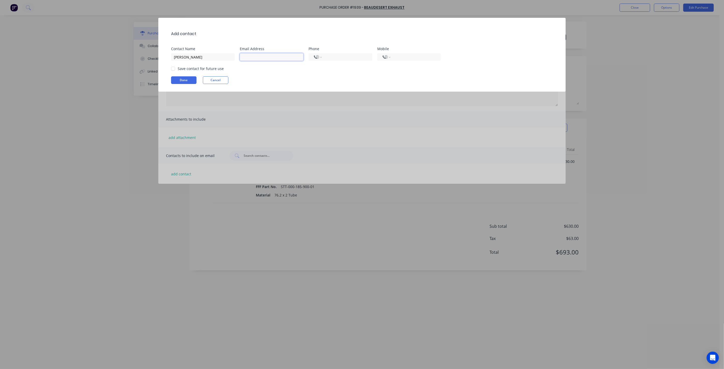
click at [287, 60] on input at bounding box center [272, 57] width 64 height 8
paste input "info@beauexhausts.com.au"
type input "info@beauexhausts.com.au"
click at [348, 52] on div "International Afghanistan Åland Islands Albania Algeria American Samoa Andorra …" at bounding box center [343, 56] width 69 height 9
click at [348, 54] on input "tel" at bounding box center [347, 57] width 42 height 6
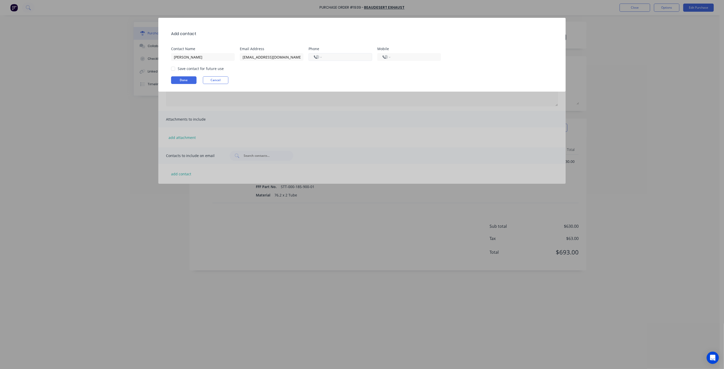
paste input "+0755412767"
click at [329, 57] on input "+0755412767" at bounding box center [347, 57] width 42 height 6
click at [328, 56] on input "+0755412767" at bounding box center [347, 57] width 42 height 6
type input "+0755412767"
click at [359, 79] on div "Done Cancel" at bounding box center [364, 80] width 387 height 8
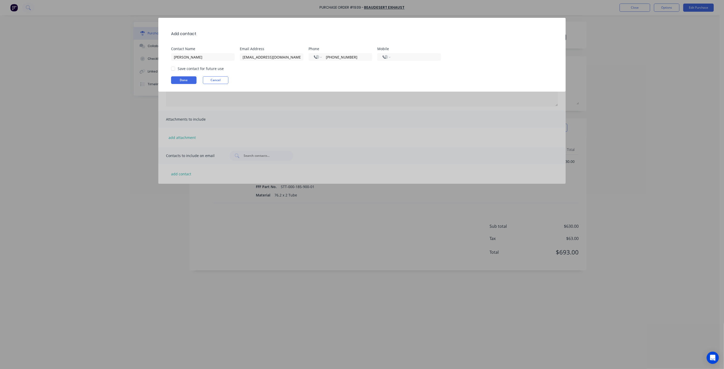
click at [171, 68] on div at bounding box center [173, 69] width 10 height 10
click at [185, 86] on div "Add contact Contact Name Kate Malanaphy Email Address info@beauexhausts.com.au …" at bounding box center [362, 55] width 408 height 74
click at [184, 82] on button "Done" at bounding box center [183, 80] width 25 height 8
click at [319, 59] on select "International Afghanistan Åland Islands Albania Algeria American Samoa Andorra …" at bounding box center [318, 56] width 8 height 7
select select "AU"
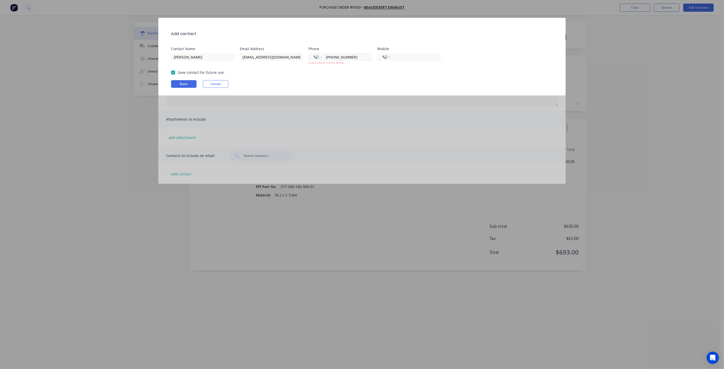
click at [314, 53] on select "International Afghanistan Åland Islands Albania Algeria American Samoa Andorra …" at bounding box center [318, 56] width 8 height 7
click at [333, 58] on input "tel" at bounding box center [347, 57] width 42 height 6
click at [346, 77] on div "Add contact Contact Name Kate Malanaphy Email Address info@beauexhausts.com.au …" at bounding box center [362, 57] width 408 height 78
drag, startPoint x: 317, startPoint y: 77, endPoint x: 318, endPoint y: 70, distance: 7.2
click at [317, 77] on div "Add contact Contact Name Kate Malanaphy Email Address info@beauexhausts.com.au …" at bounding box center [362, 57] width 408 height 78
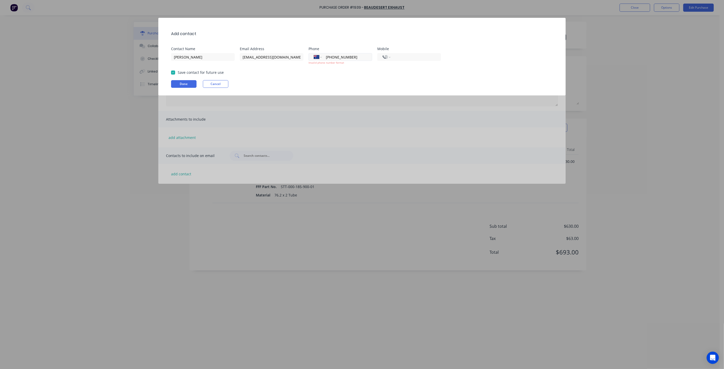
drag, startPoint x: 334, startPoint y: 56, endPoint x: 320, endPoint y: 55, distance: 14.1
click at [320, 55] on div "International Afghanistan Åland Islands Albania Algeria American Samoa Andorra …" at bounding box center [341, 57] width 64 height 8
click at [349, 70] on div "Save contact for future use" at bounding box center [364, 72] width 387 height 5
click at [182, 85] on button "Done" at bounding box center [183, 84] width 25 height 8
click at [327, 58] on input "55412767" at bounding box center [347, 57] width 42 height 6
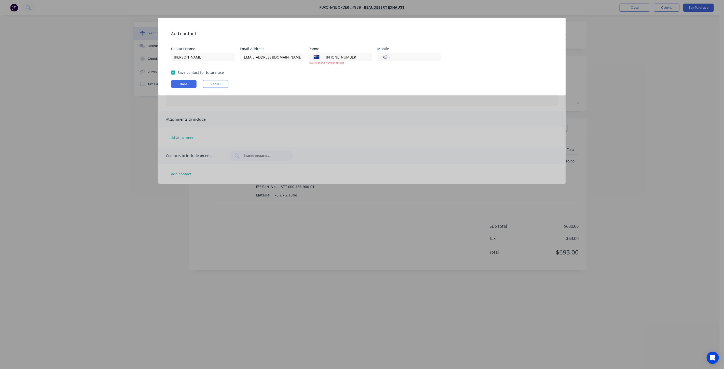
type input "(07) 5541 2767"
click at [374, 82] on div "Done Cancel" at bounding box center [364, 84] width 387 height 8
click at [180, 83] on button "Done" at bounding box center [183, 84] width 25 height 8
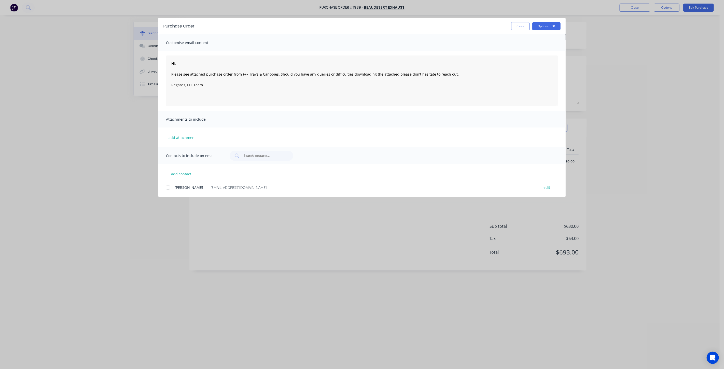
click at [168, 187] on div at bounding box center [168, 188] width 10 height 10
click at [542, 28] on button "Options" at bounding box center [547, 26] width 28 height 8
click at [531, 60] on div "Email" at bounding box center [536, 59] width 39 height 7
click at [519, 24] on button "Close" at bounding box center [520, 26] width 19 height 8
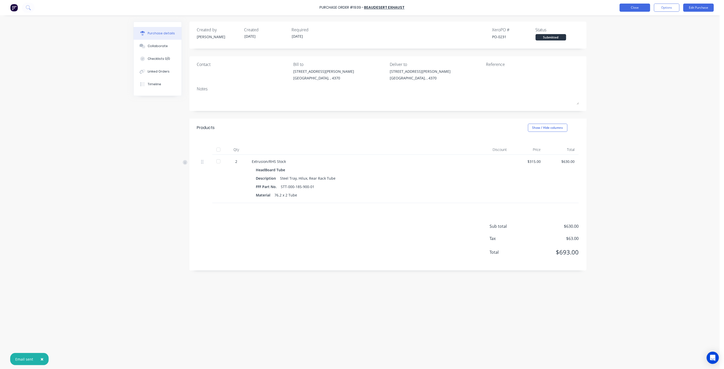
click at [625, 8] on button "Close" at bounding box center [635, 8] width 31 height 8
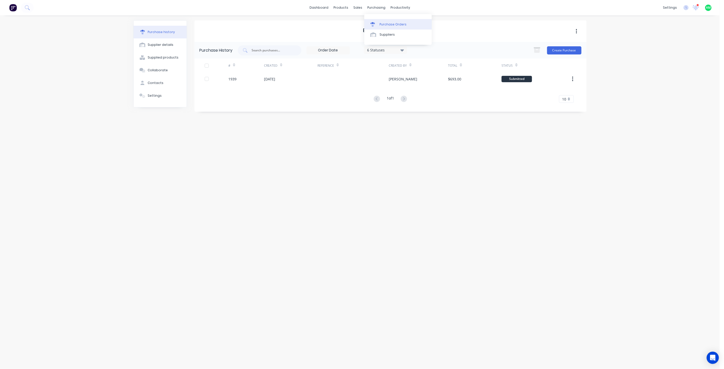
click at [384, 20] on link "Purchase Orders" at bounding box center [399, 24] width 68 height 10
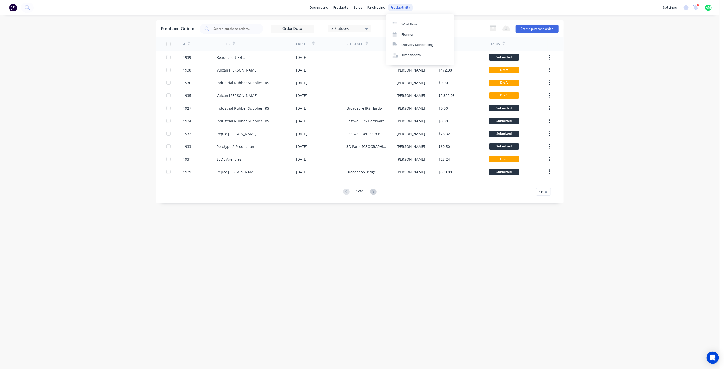
click at [397, 6] on div "productivity" at bounding box center [400, 8] width 25 height 8
click at [407, 24] on div "Workflow" at bounding box center [409, 24] width 15 height 5
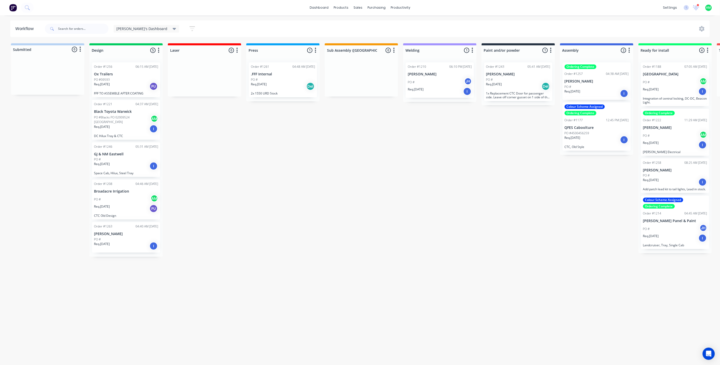
click at [111, 124] on p "PO #Blacks PO 02009524 [GEOGRAPHIC_DATA]" at bounding box center [122, 119] width 57 height 9
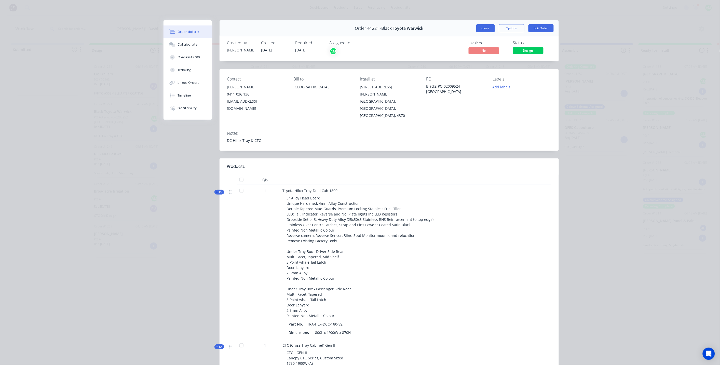
click at [478, 30] on button "Close" at bounding box center [485, 28] width 19 height 8
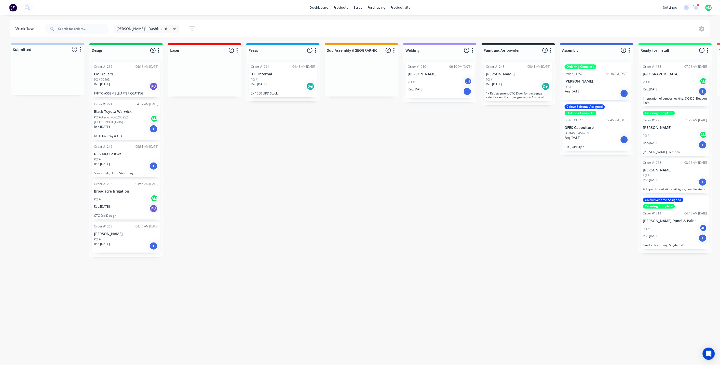
click at [225, 169] on div "Submitted 0 Status colour #B7D3F3 hex #B7D3F3 Save Cancel Summaries Total order…" at bounding box center [494, 202] width 997 height 319
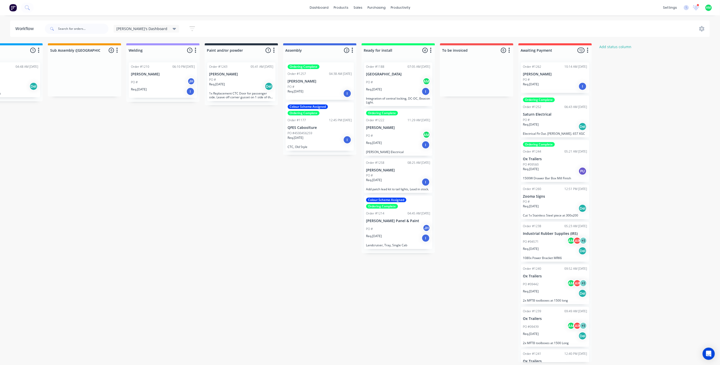
scroll to position [1, 277]
click at [696, 9] on icon at bounding box center [696, 8] width 7 height 6
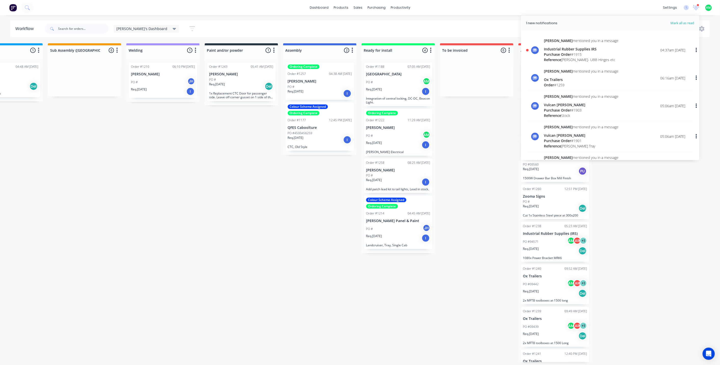
click at [692, 50] on button "button" at bounding box center [697, 50] width 12 height 9
click at [673, 61] on div "Mark as read" at bounding box center [670, 63] width 39 height 7
click at [490, 124] on div "Submitted 0 Status colour #B7D3F3 hex #B7D3F3 Save Cancel Summaries Total order…" at bounding box center [217, 202] width 997 height 319
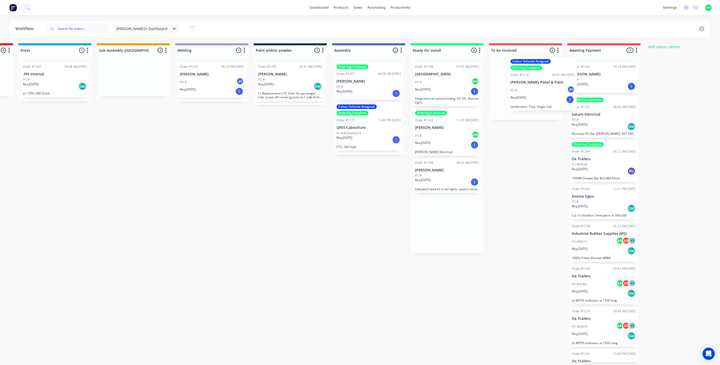
scroll to position [0, 231]
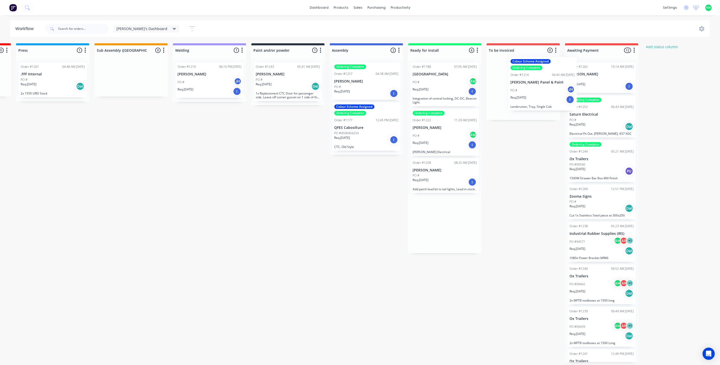
drag, startPoint x: 499, startPoint y: 228, endPoint x: 539, endPoint y: 90, distance: 143.4
click at [539, 90] on div "Submitted 0 Status colour #B7D3F3 hex #B7D3F3 Save Cancel Summaries Total order…" at bounding box center [264, 202] width 997 height 319
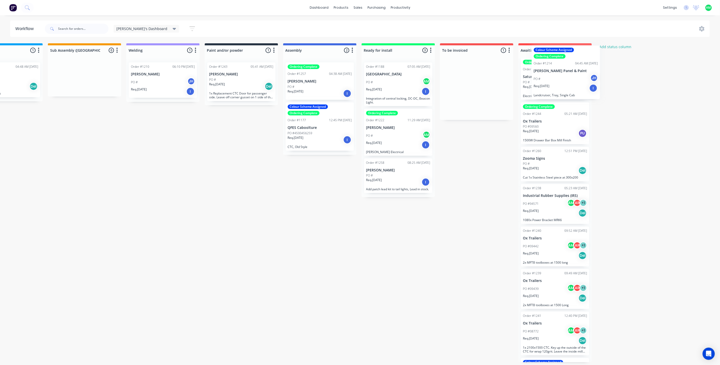
scroll to position [0, 2]
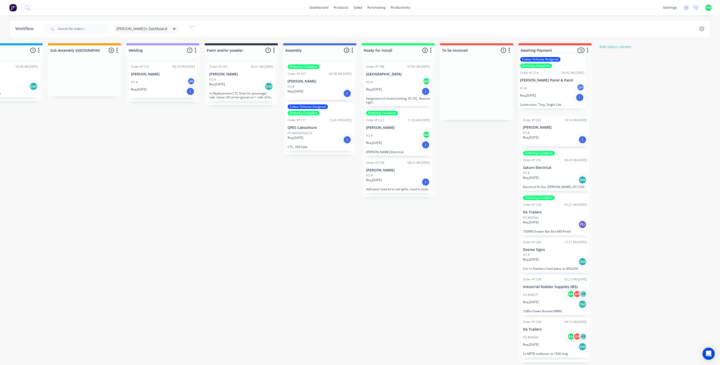
drag, startPoint x: 497, startPoint y: 73, endPoint x: 546, endPoint y: 67, distance: 49.3
click at [546, 67] on div "Submitted 0 Status colour #B7D3F3 hex #B7D3F3 Save Cancel Summaries Total order…" at bounding box center [217, 202] width 997 height 319
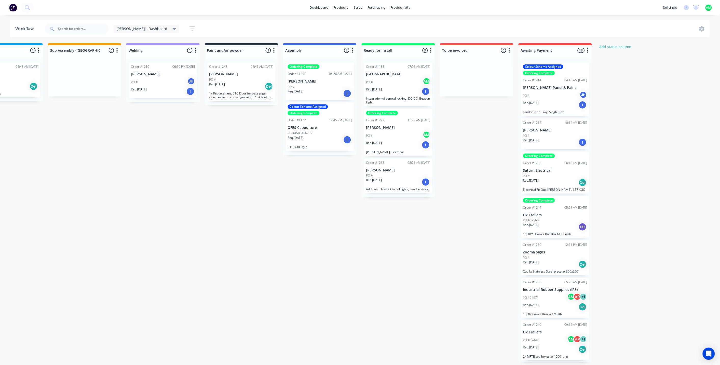
scroll to position [0, 0]
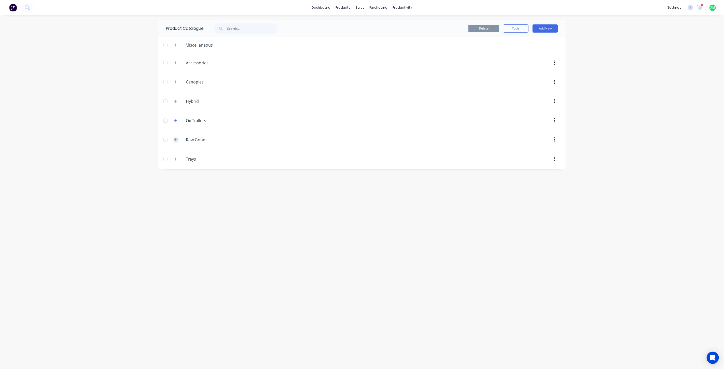
click at [177, 140] on icon "button" at bounding box center [175, 140] width 3 height 4
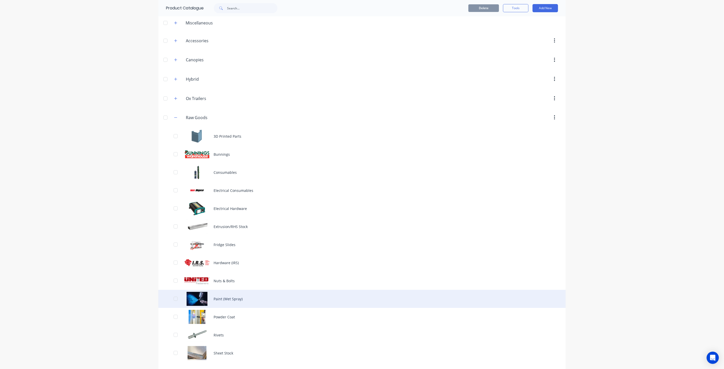
scroll to position [37, 0]
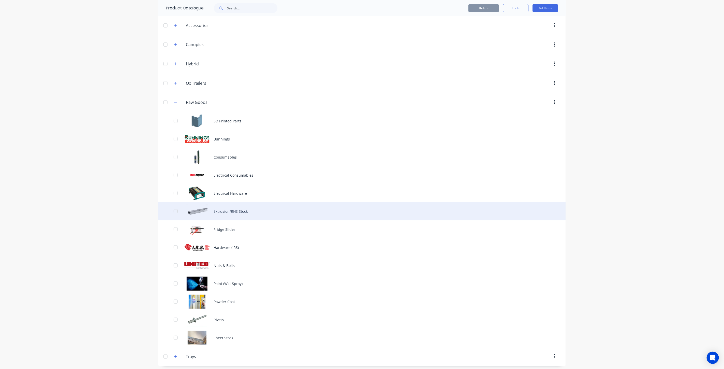
click at [238, 214] on div "Extrusion/RHS Stock" at bounding box center [362, 212] width 408 height 18
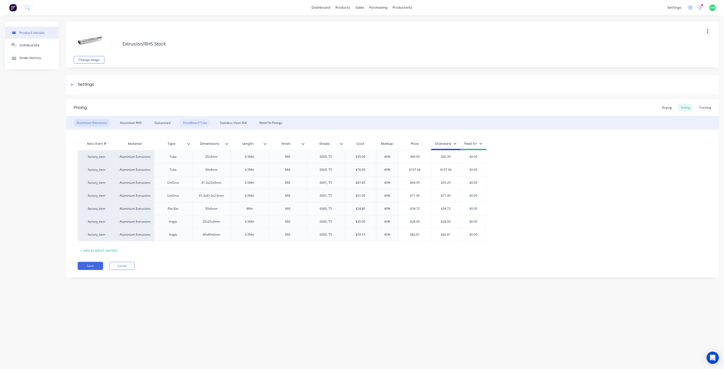
click at [198, 123] on div "HeadBoard Tube" at bounding box center [195, 123] width 29 height 8
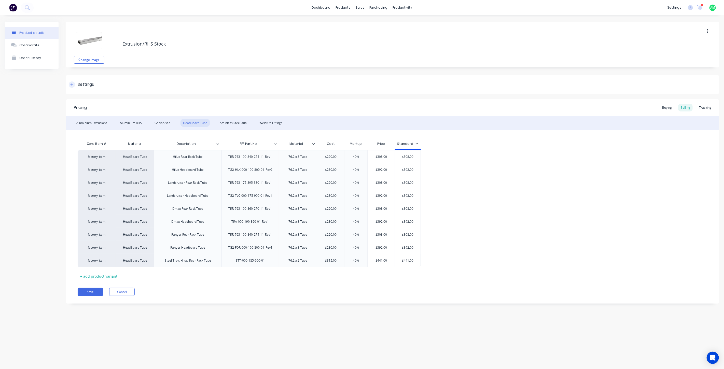
click at [73, 84] on div at bounding box center [72, 85] width 6 height 6
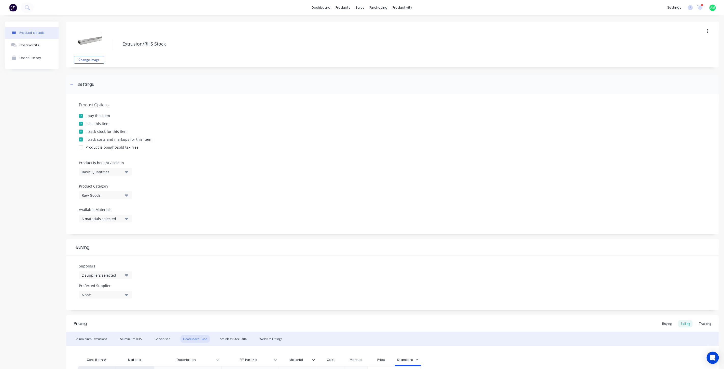
click at [101, 276] on div "2 suppliers selected" at bounding box center [102, 275] width 41 height 5
click at [89, 333] on div "button" at bounding box center [87, 334] width 10 height 10
click at [213, 291] on div "Suppliers 3 suppliers selected Allbar Vehicle Products Beaudesert Exhaust Vulca…" at bounding box center [392, 283] width 653 height 55
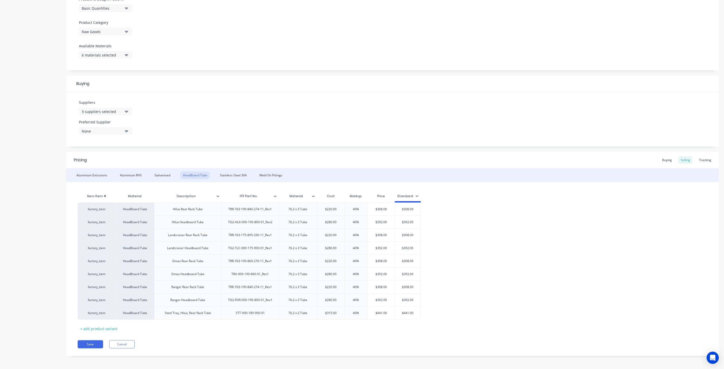
scroll to position [165, 0]
click at [98, 342] on button "Save" at bounding box center [90, 344] width 25 height 8
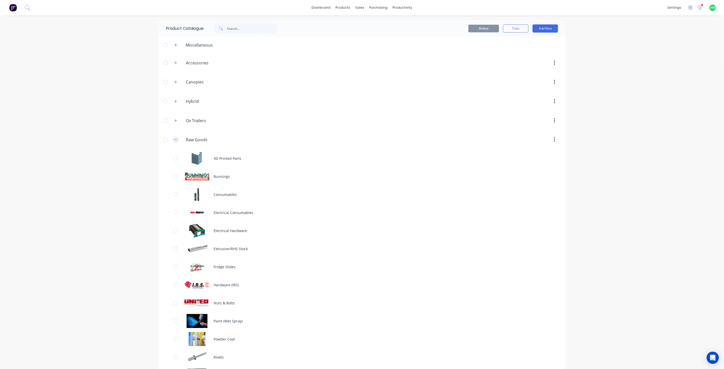
click at [175, 139] on button "button" at bounding box center [176, 140] width 6 height 6
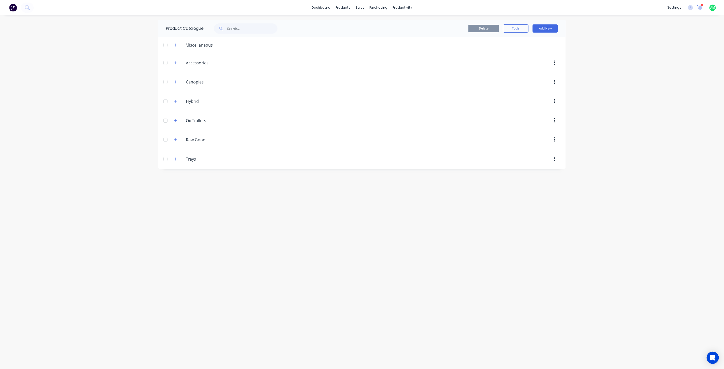
click at [698, 9] on icon at bounding box center [700, 8] width 7 height 6
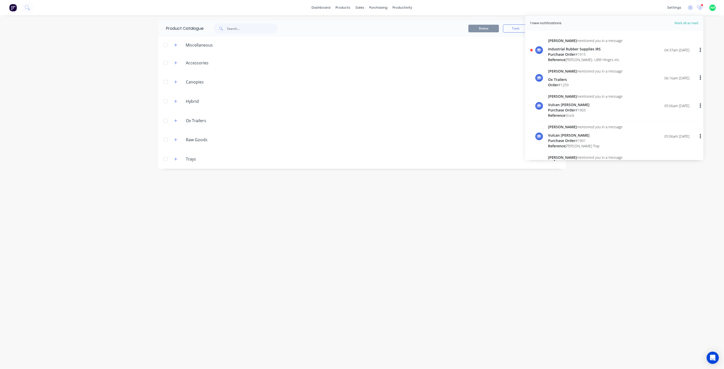
click at [566, 53] on span "Purchase Order" at bounding box center [561, 54] width 27 height 5
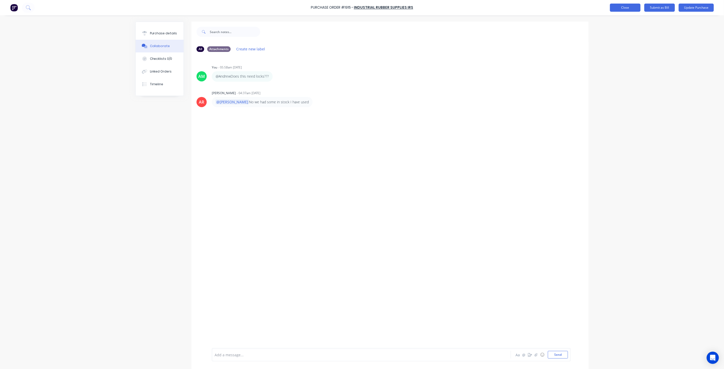
click at [629, 8] on button "Close" at bounding box center [625, 8] width 31 height 8
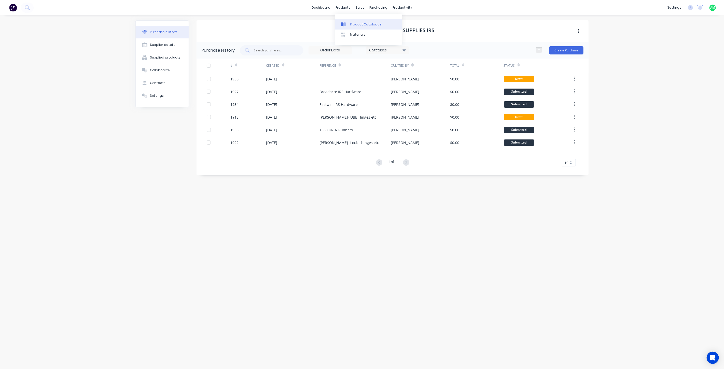
click at [348, 23] on div at bounding box center [345, 24] width 8 height 5
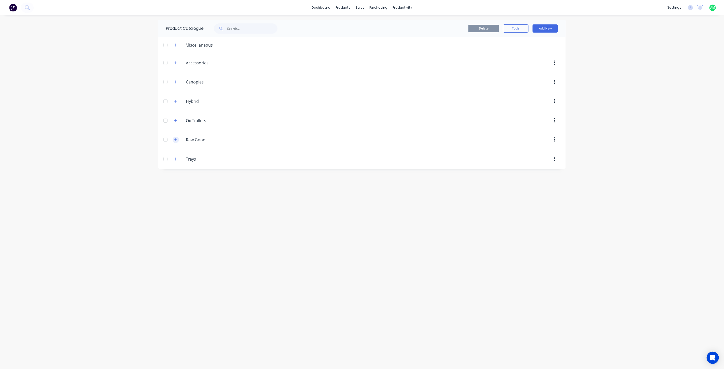
click at [175, 139] on icon "button" at bounding box center [175, 140] width 3 height 4
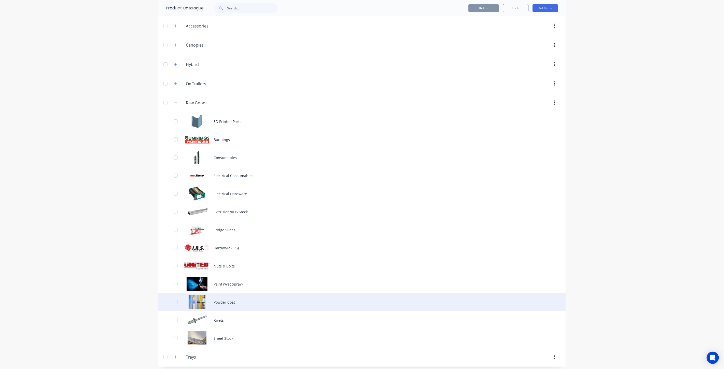
scroll to position [38, 0]
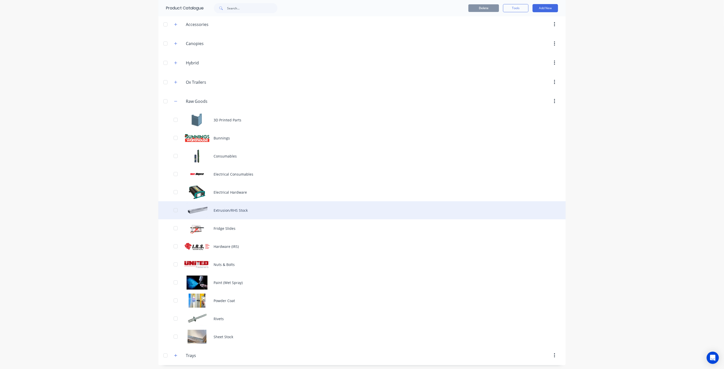
click at [224, 211] on div "Extrusion/RHS Stock" at bounding box center [362, 210] width 408 height 18
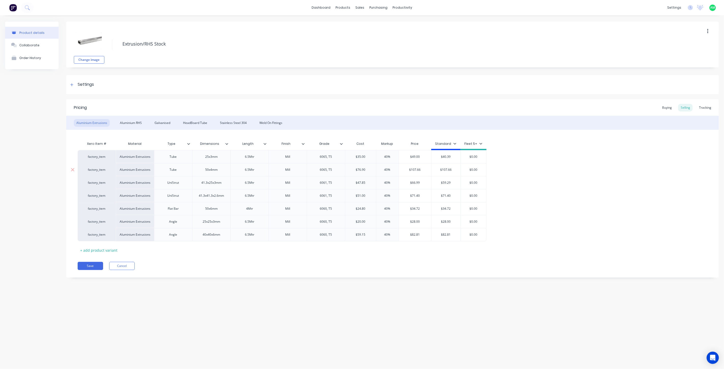
type textarea "x"
click at [711, 356] on icon "Open Intercom Messenger" at bounding box center [713, 358] width 6 height 7
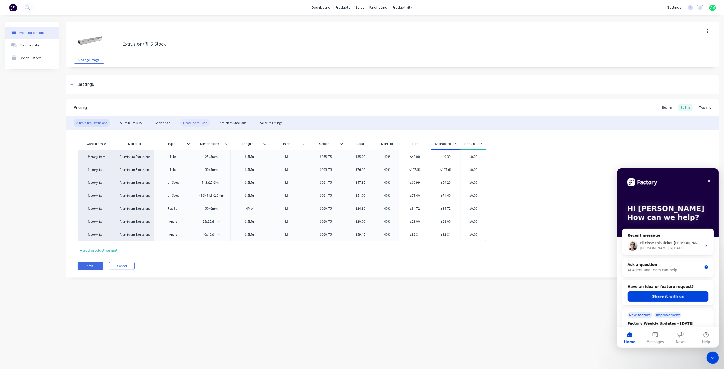
click at [198, 122] on div "HeadBoard Tube" at bounding box center [195, 123] width 29 height 8
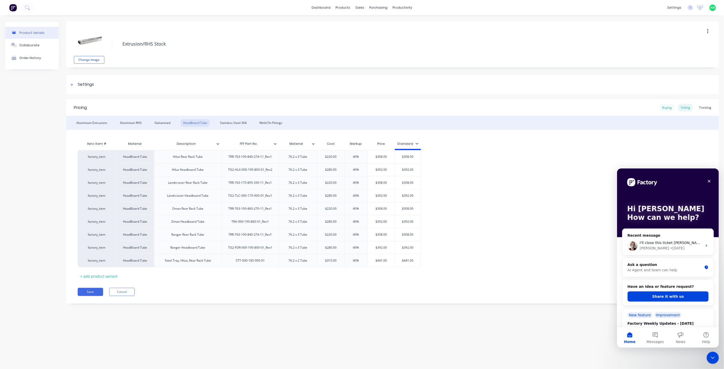
click at [668, 108] on div "Buying" at bounding box center [667, 108] width 15 height 8
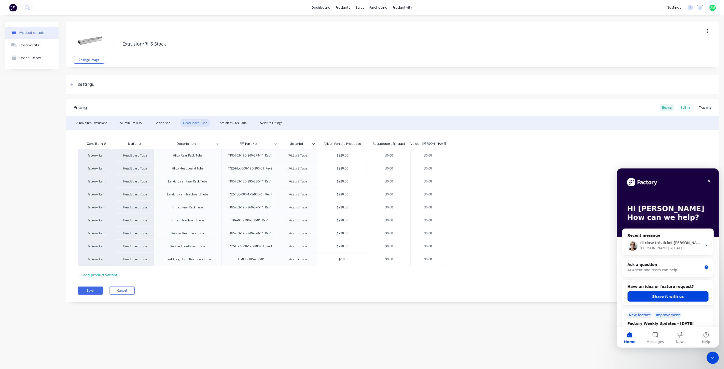
click at [687, 109] on div "Selling" at bounding box center [686, 108] width 15 height 8
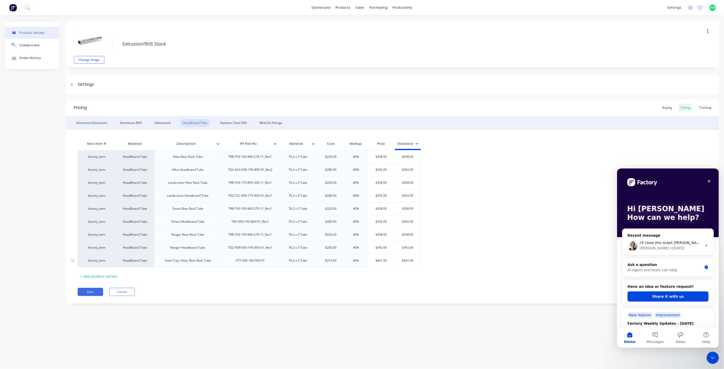
type input "$315.00"
drag, startPoint x: 339, startPoint y: 262, endPoint x: 316, endPoint y: 261, distance: 22.7
click at [316, 261] on div "factory_item HeadBoard Tube Steel Tray, Hilux, Rear Rack Tube STT-000-185-900-0…" at bounding box center [249, 260] width 343 height 13
click at [674, 108] on div "Buying" at bounding box center [667, 108] width 15 height 8
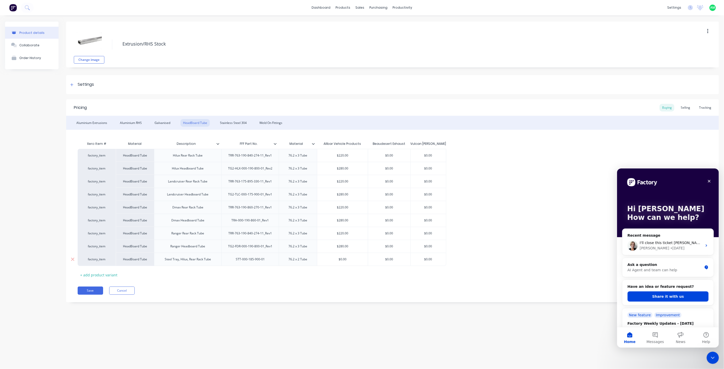
type input "$0.00"
click at [331, 261] on input "$0.00" at bounding box center [342, 259] width 51 height 5
type input "$0.00"
click at [396, 257] on input "$0.00" at bounding box center [389, 259] width 42 height 5
click at [375, 261] on input "$0.00" at bounding box center [389, 259] width 42 height 5
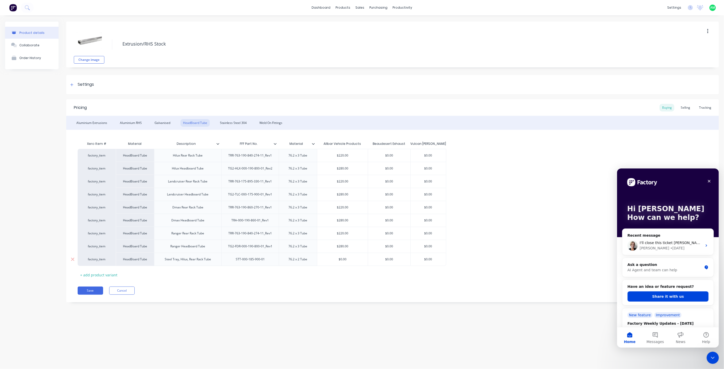
paste input "315"
type textarea "x"
type input "$315.00"
click at [400, 284] on div "Pricing Buying Selling Tracking Aluminium Extrusions Aluminium RHS Galvanised H…" at bounding box center [392, 200] width 653 height 203
type input "$0.00"
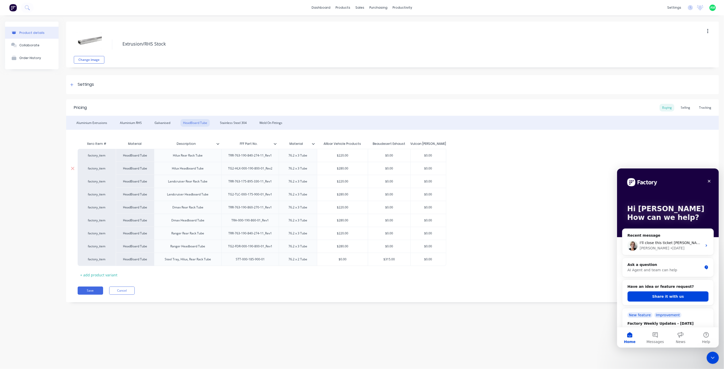
drag, startPoint x: 401, startPoint y: 170, endPoint x: 375, endPoint y: 169, distance: 25.5
click at [375, 169] on input "$0.00" at bounding box center [389, 168] width 42 height 5
type textarea "x"
type input "4"
type textarea "x"
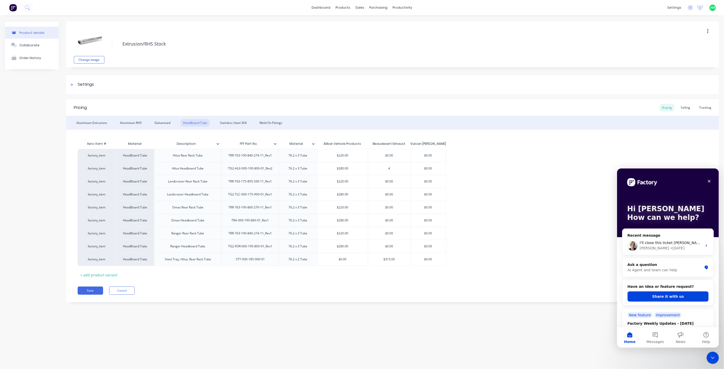
type input "41"
type textarea "x"
type input "412"
type input "$0.00"
click at [396, 181] on input "$0.00" at bounding box center [389, 181] width 42 height 5
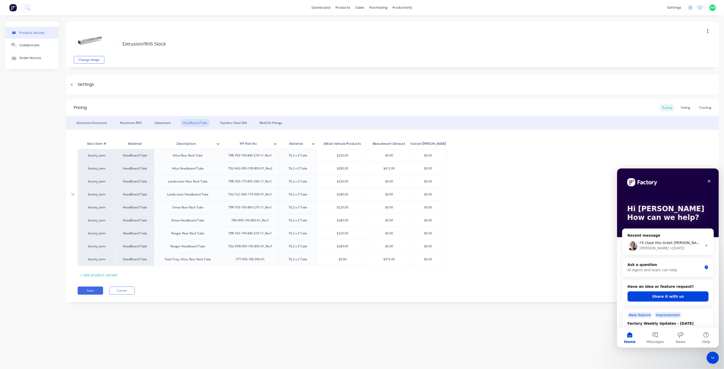
type input "$0.00"
drag, startPoint x: 399, startPoint y: 194, endPoint x: 381, endPoint y: 193, distance: 17.3
click at [381, 193] on input "$0.00" at bounding box center [389, 194] width 42 height 5
type textarea "x"
type input "4"
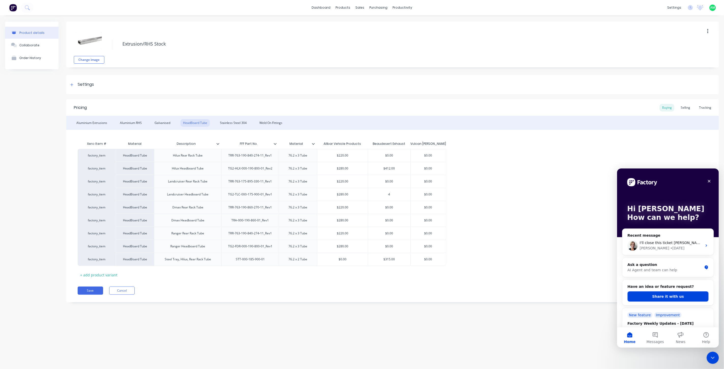
type textarea "x"
type input "41"
type textarea "x"
type input "412"
type input "$0.00"
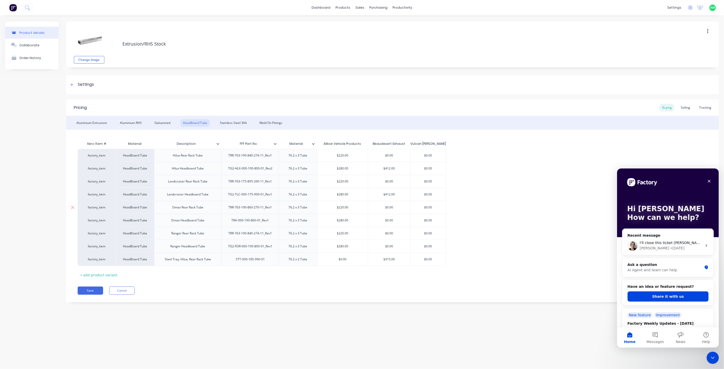
click at [393, 209] on input "$0.00" at bounding box center [389, 207] width 42 height 5
type input "$0.00"
click at [395, 220] on input "$0.00" at bounding box center [389, 220] width 42 height 5
drag, startPoint x: 400, startPoint y: 220, endPoint x: 381, endPoint y: 220, distance: 19.1
click at [381, 220] on input "$0.00" at bounding box center [389, 220] width 42 height 5
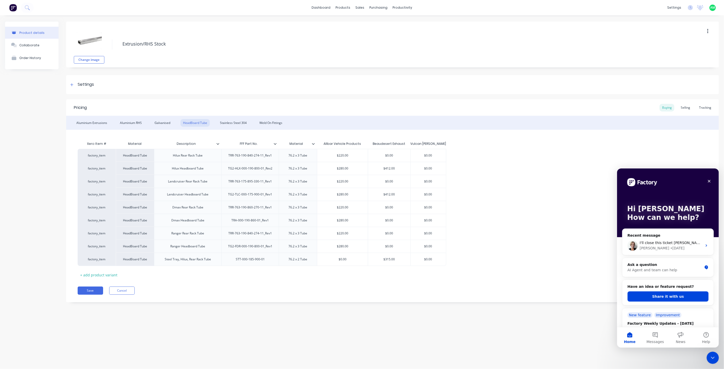
type textarea "x"
type input "4"
type textarea "x"
type input "41"
type textarea "x"
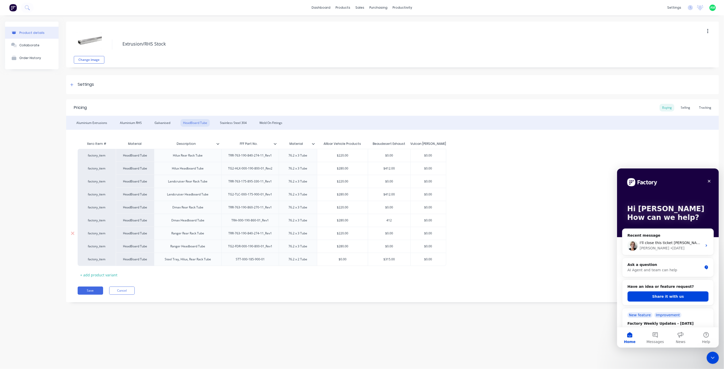
type input "412"
type input "$0.00"
click at [393, 231] on input "$0.00" at bounding box center [389, 233] width 42 height 5
type input "$0.00"
drag, startPoint x: 398, startPoint y: 247, endPoint x: 384, endPoint y: 247, distance: 14.3
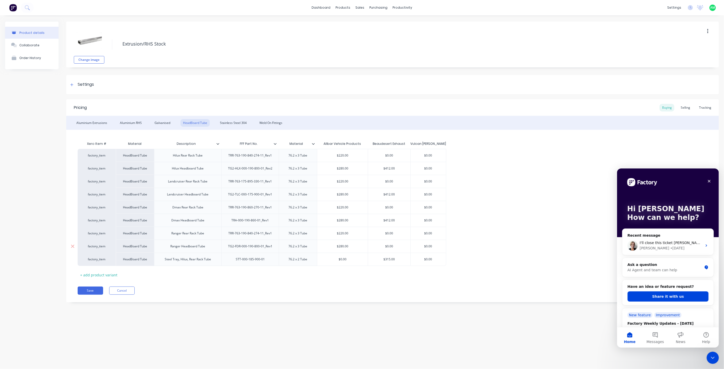
click at [384, 247] on input "$0.00" at bounding box center [389, 246] width 42 height 5
type textarea "x"
type input "4"
type textarea "x"
type input "41"
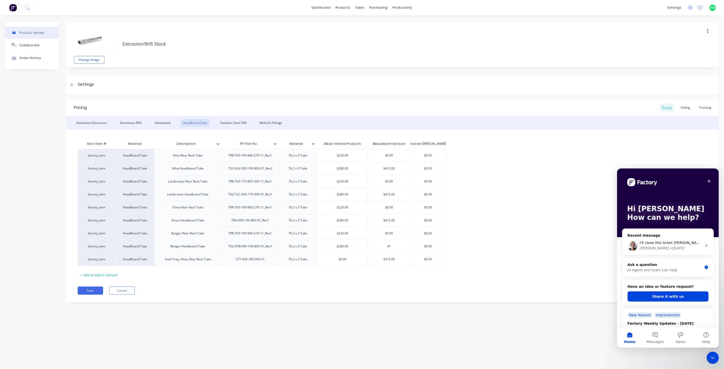
type textarea "x"
type input "412"
click at [494, 261] on div "factory_item HeadBoard Tube Hilux Rear Rack Tube TRR-763-190-840-274-11_Rev1 76…" at bounding box center [393, 207] width 630 height 117
click at [709, 179] on icon "Close" at bounding box center [709, 181] width 4 height 4
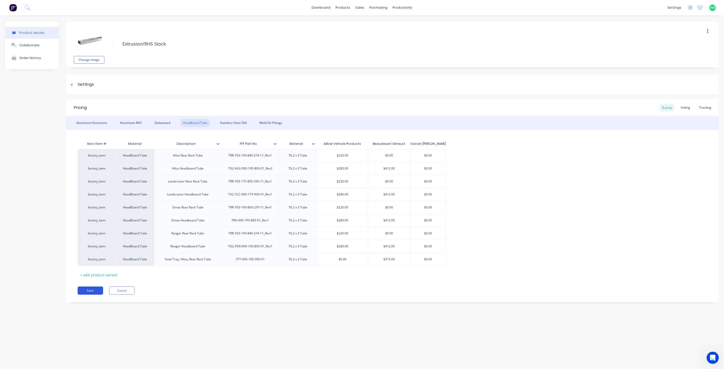
click at [91, 290] on button "Save" at bounding box center [90, 291] width 25 height 8
type textarea "x"
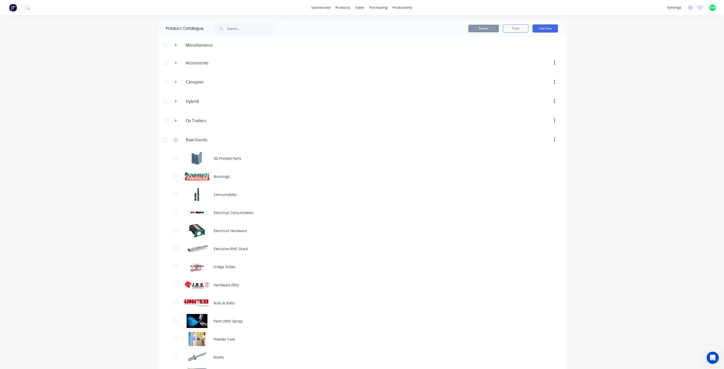
click at [174, 138] on icon "button" at bounding box center [175, 140] width 3 height 4
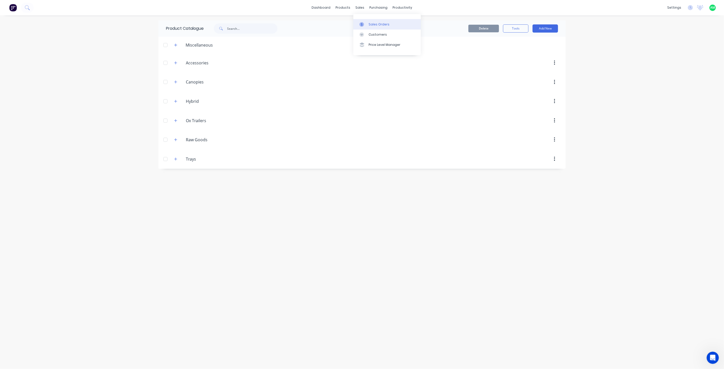
click at [370, 28] on link "Sales Orders" at bounding box center [388, 24] width 68 height 10
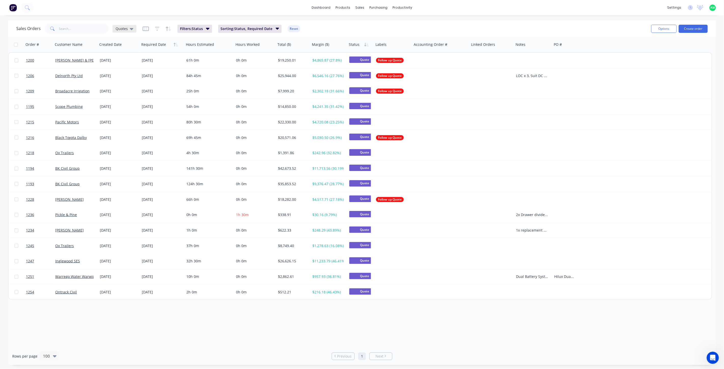
click at [131, 27] on icon at bounding box center [132, 29] width 4 height 6
click at [131, 104] on button "All Status" at bounding box center [143, 103] width 58 height 6
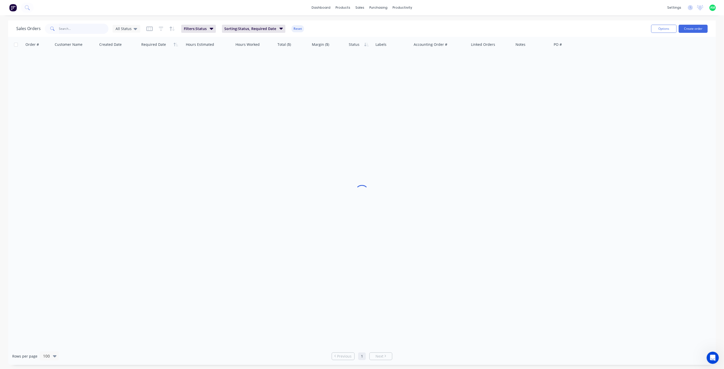
click at [86, 31] on input "text" at bounding box center [84, 29] width 50 height 10
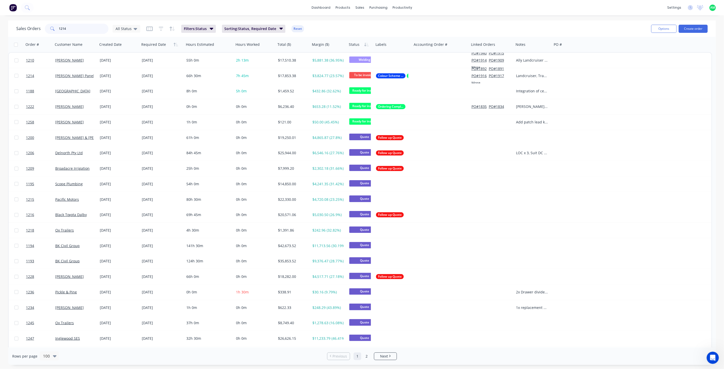
type input "1214"
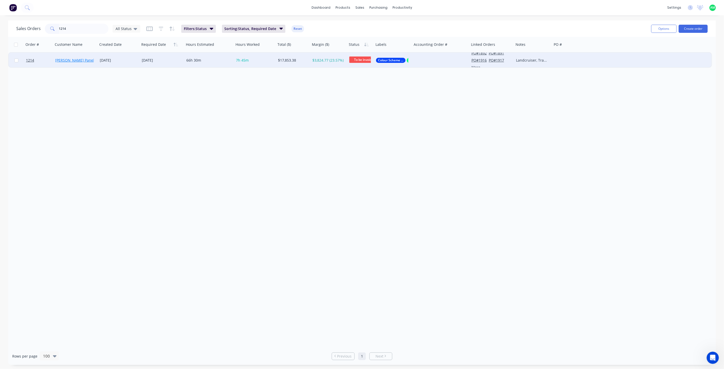
click at [84, 58] on link "[PERSON_NAME] Panel & Paint" at bounding box center [81, 60] width 52 height 5
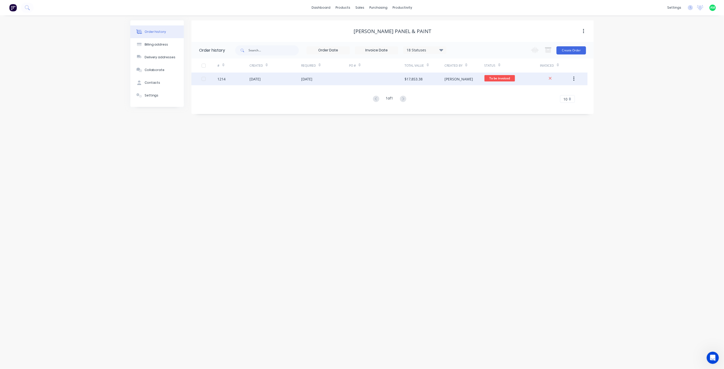
click at [288, 76] on div "25 Jul 2025" at bounding box center [276, 79] width 52 height 13
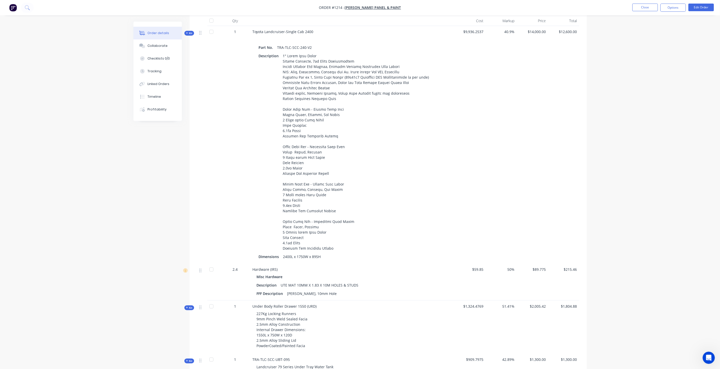
scroll to position [151, 0]
click at [670, 7] on button "Options" at bounding box center [673, 8] width 25 height 8
click at [656, 32] on div "Invoice" at bounding box center [658, 30] width 47 height 7
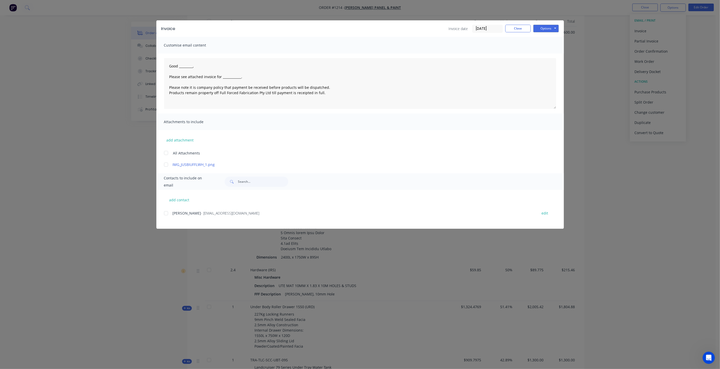
click at [168, 213] on div at bounding box center [166, 213] width 10 height 10
drag, startPoint x: 199, startPoint y: 68, endPoint x: 179, endPoint y: 67, distance: 20.1
click at [179, 67] on textarea "Good _________, Please see attached invoice for ____________. Please note it is…" at bounding box center [360, 83] width 392 height 51
drag, startPoint x: 265, startPoint y: 75, endPoint x: 222, endPoint y: 78, distance: 42.6
click at [222, 78] on textarea "Good Morning Daniel, Please see attached invoice for ____________. Please note …" at bounding box center [360, 83] width 392 height 51
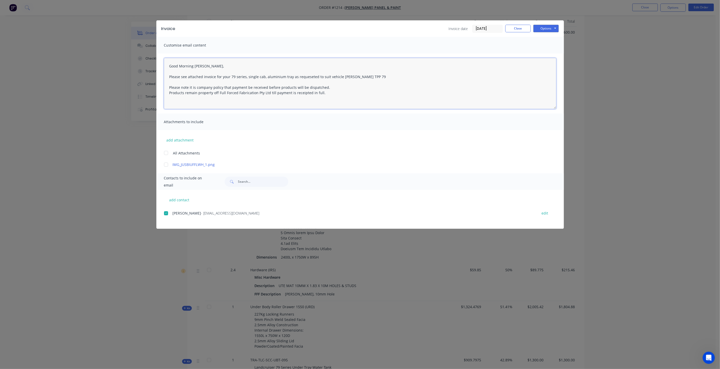
click at [306, 76] on textarea "Good Morning Daniel, Please see attached invoice for your 79 series, single cab…" at bounding box center [360, 83] width 392 height 51
drag, startPoint x: 337, startPoint y: 77, endPoint x: 422, endPoint y: 94, distance: 86.1
click at [422, 94] on textarea "Good Morning Daniel, Please see attached invoice for your 79 series, single cab…" at bounding box center [360, 83] width 392 height 51
click at [360, 76] on textarea "Good Morning Daniel, Please see attached invoice for your 79 series, single cab…" at bounding box center [360, 83] width 392 height 51
click at [353, 75] on textarea "Good Morning Daniel, Please see attached invoice for your 79 series, single cab…" at bounding box center [360, 83] width 392 height 51
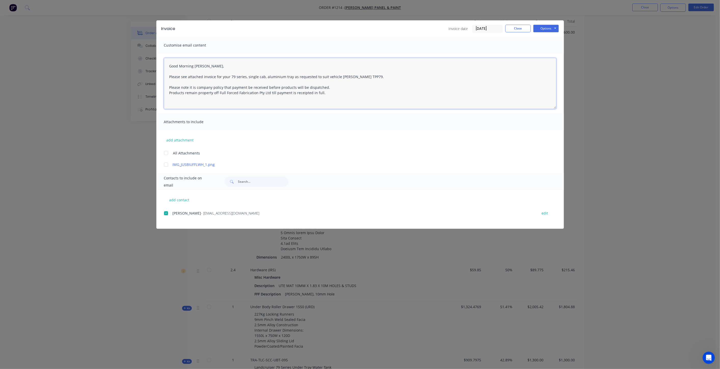
click at [416, 88] on textarea "Good Morning Daniel, Please see attached invoice for your 79 series, single cab…" at bounding box center [360, 83] width 392 height 51
type textarea "Good Morning Daniel, Please see attached invoice for your 79 series, single cab…"
click at [543, 28] on button "Options" at bounding box center [545, 29] width 25 height 8
click at [552, 55] on button "Email" at bounding box center [549, 54] width 33 height 8
click at [518, 28] on button "Close" at bounding box center [517, 29] width 25 height 8
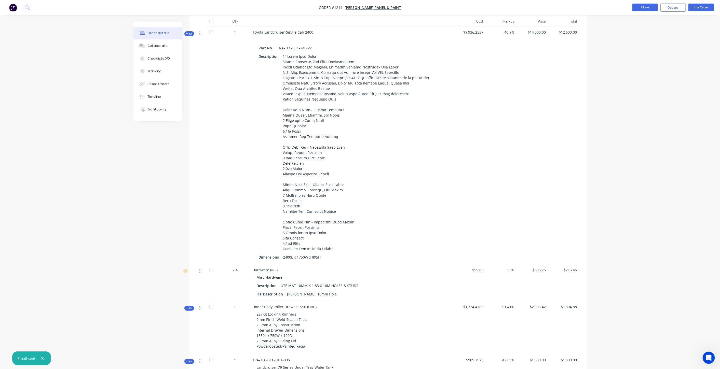
click at [641, 9] on button "Close" at bounding box center [644, 8] width 25 height 8
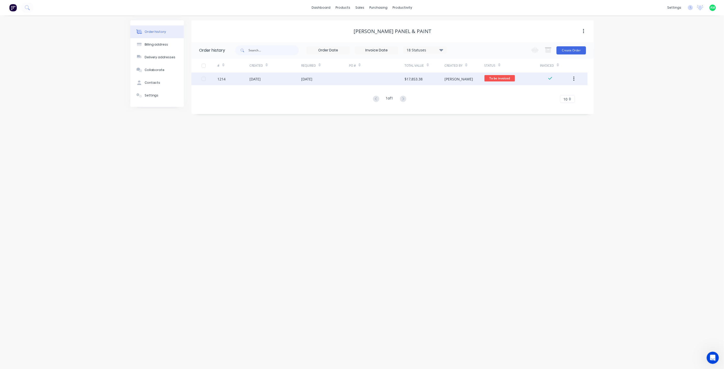
click at [330, 77] on div "19 Sep 2025" at bounding box center [325, 79] width 48 height 13
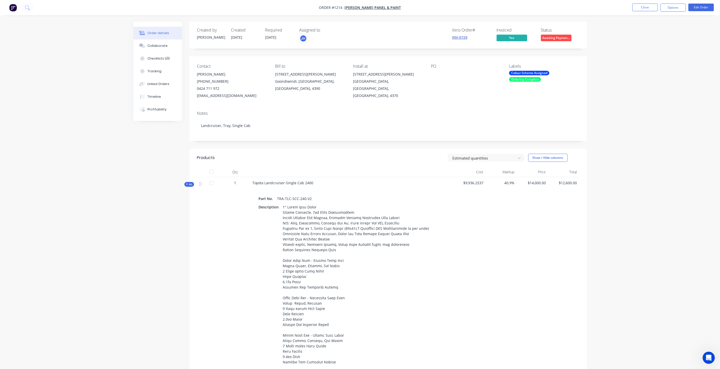
click at [464, 38] on link "INV-0159" at bounding box center [459, 37] width 15 height 5
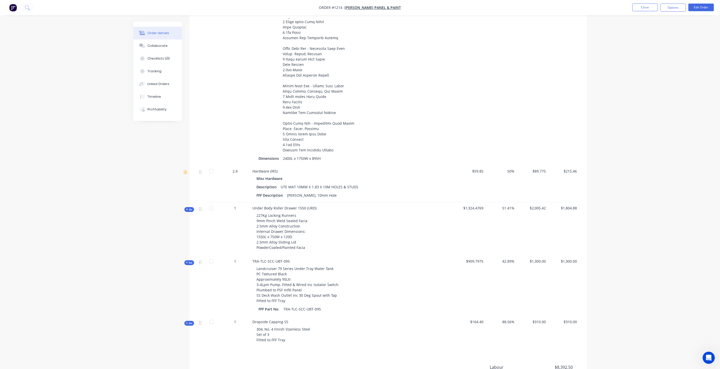
scroll to position [319, 0]
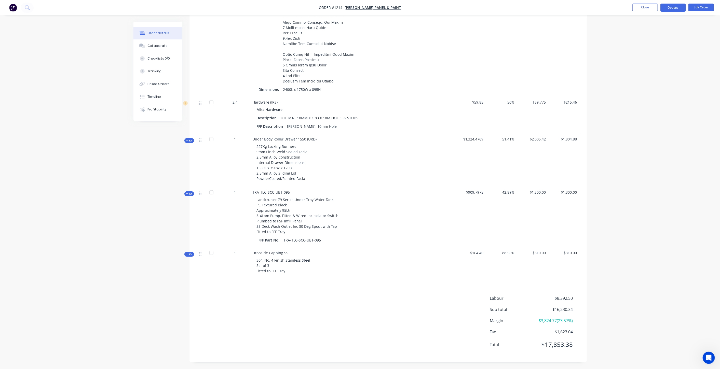
click at [671, 10] on button "Options" at bounding box center [673, 8] width 25 height 8
click at [652, 130] on div "Archive" at bounding box center [658, 132] width 47 height 7
click at [644, 7] on button "Close" at bounding box center [644, 8] width 25 height 8
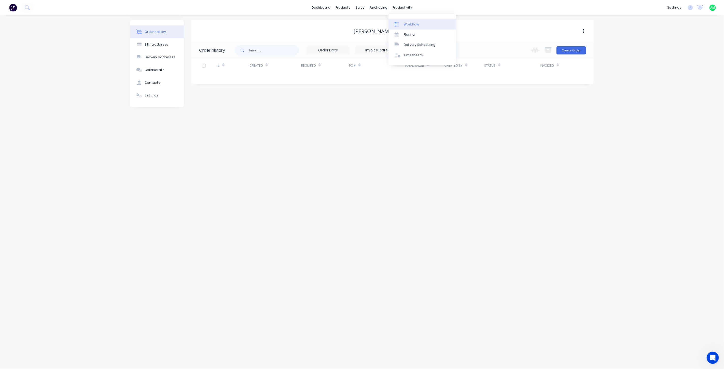
click at [408, 22] on div "Workflow" at bounding box center [411, 24] width 15 height 5
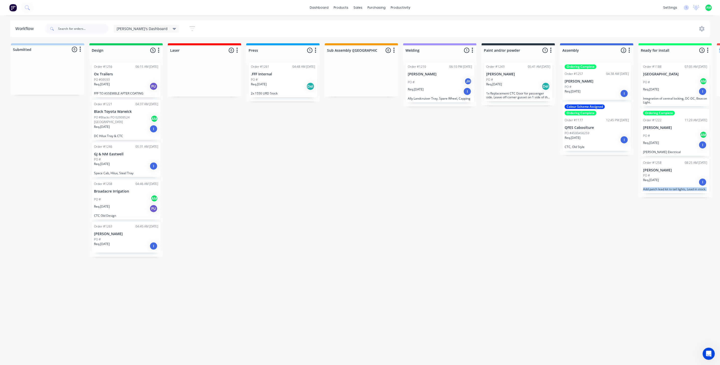
scroll to position [1, 0]
drag, startPoint x: 503, startPoint y: 365, endPoint x: 637, endPoint y: 362, distance: 134.0
click at [637, 362] on div "Submitted 0 Status colour #B7D3F3 hex #B7D3F3 Save Cancel Summaries Total order…" at bounding box center [494, 202] width 997 height 319
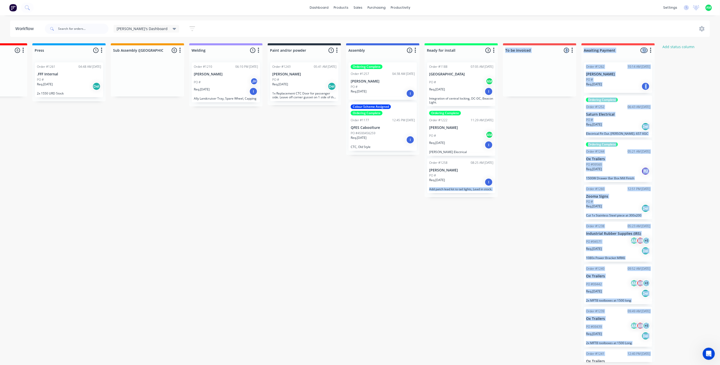
scroll to position [1, 217]
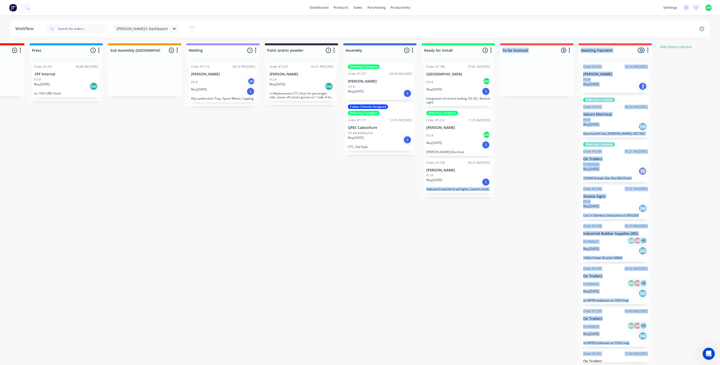
click at [689, 245] on div "Submitted 0 Status colour #B7D3F3 hex #B7D3F3 Save Cancel Summaries Total order…" at bounding box center [277, 202] width 997 height 319
click at [544, 226] on div "Submitted 0 Status colour #B7D3F3 hex #B7D3F3 Save Cancel Summaries Total order…" at bounding box center [277, 202] width 997 height 319
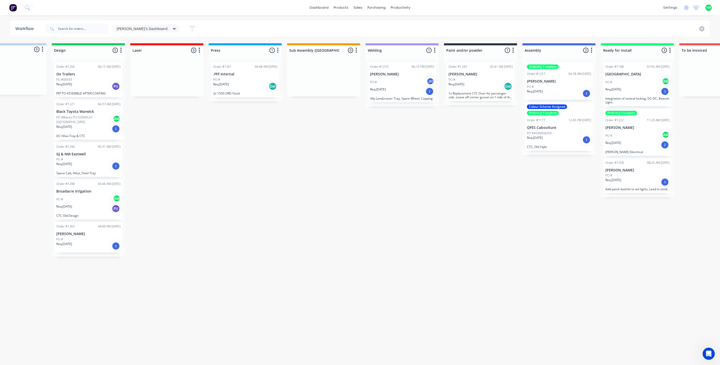
scroll to position [1, 0]
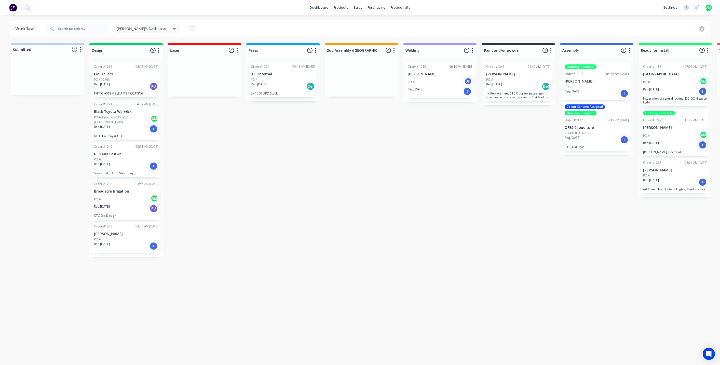
scroll to position [0, 277]
